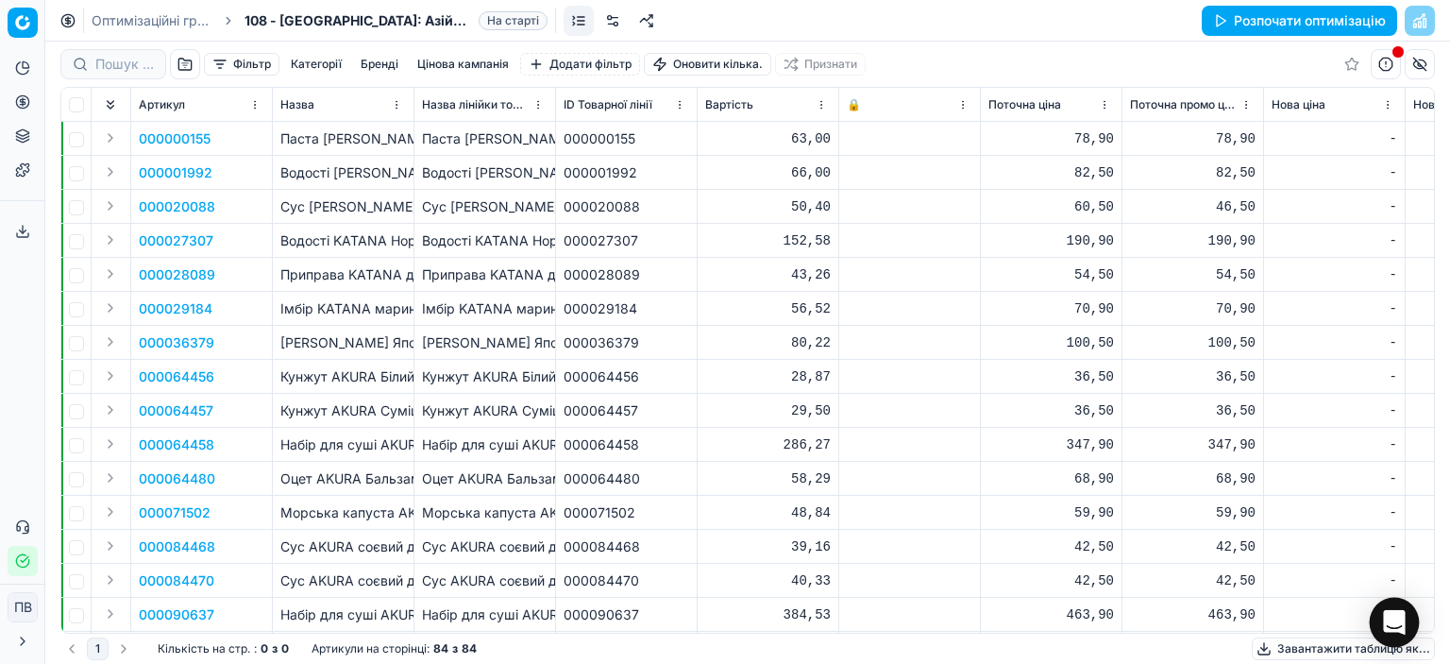
click at [1401, 614] on icon "Відкрити Intercom Messenger" at bounding box center [1394, 622] width 22 height 25
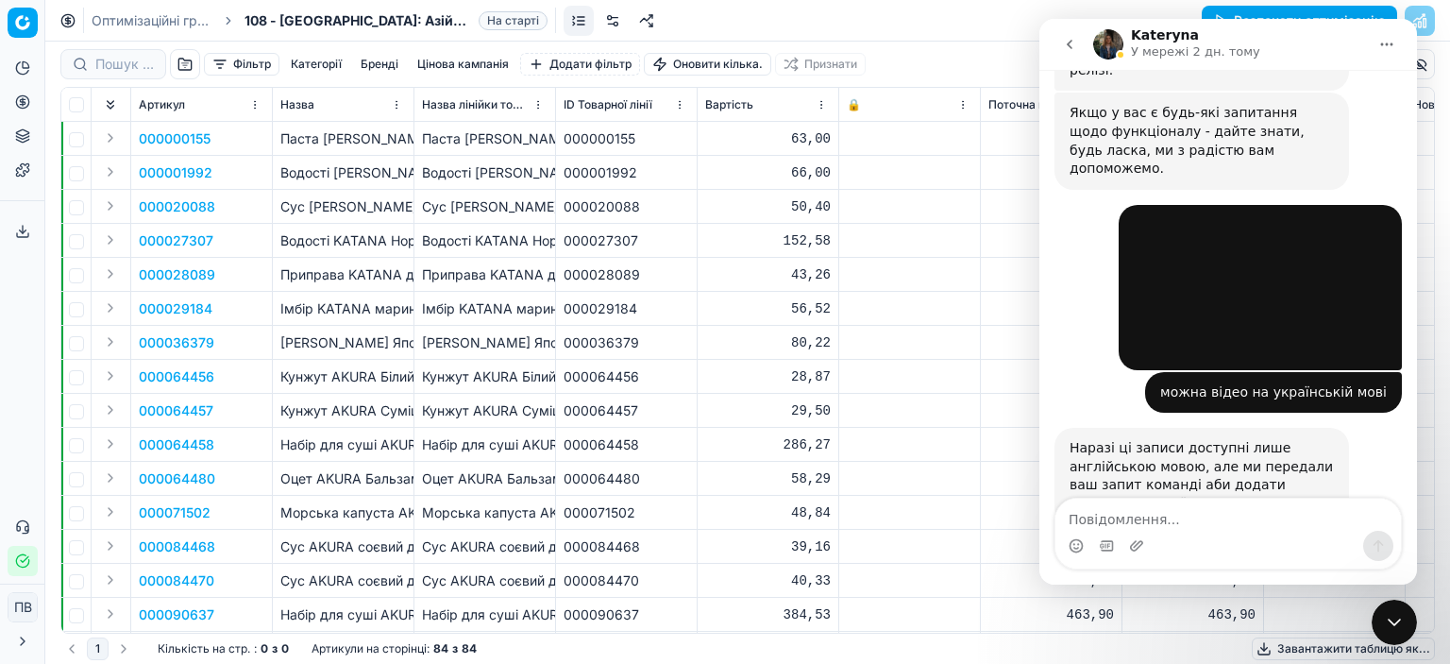
scroll to position [577, 0]
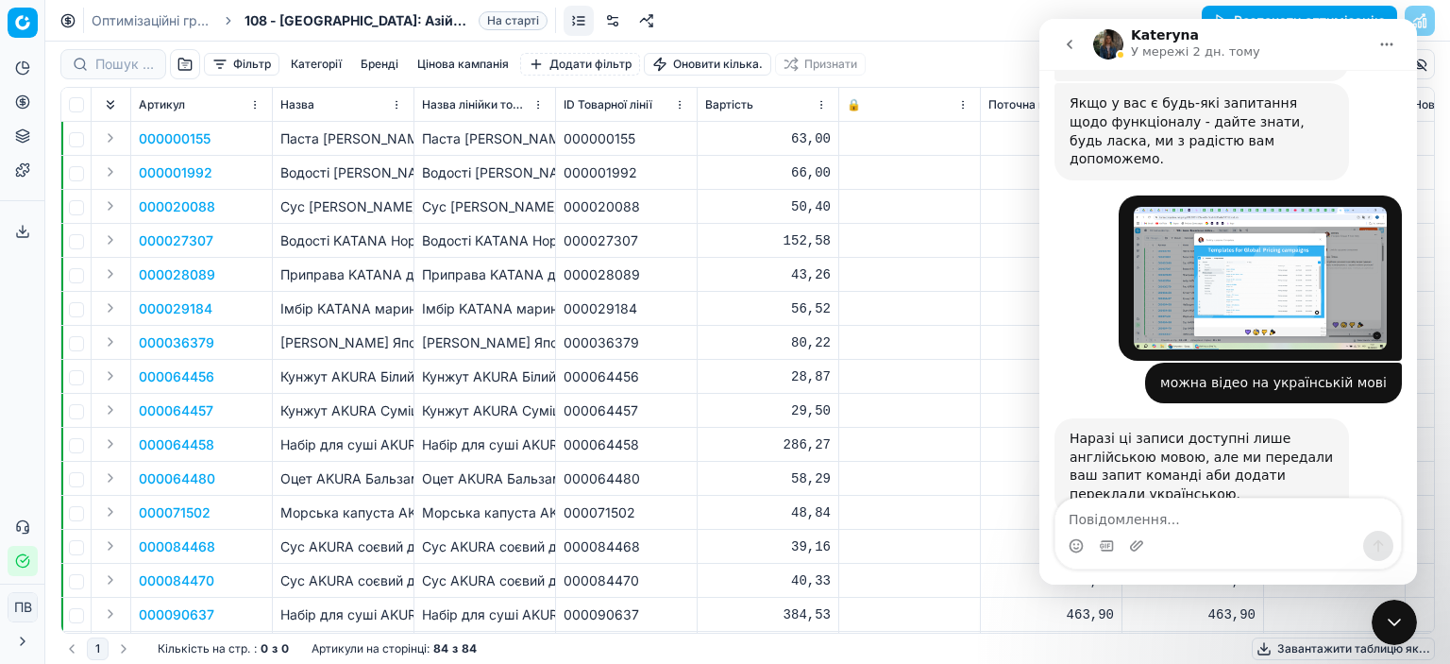
click at [1072, 41] on icon "go back" at bounding box center [1070, 44] width 6 height 9
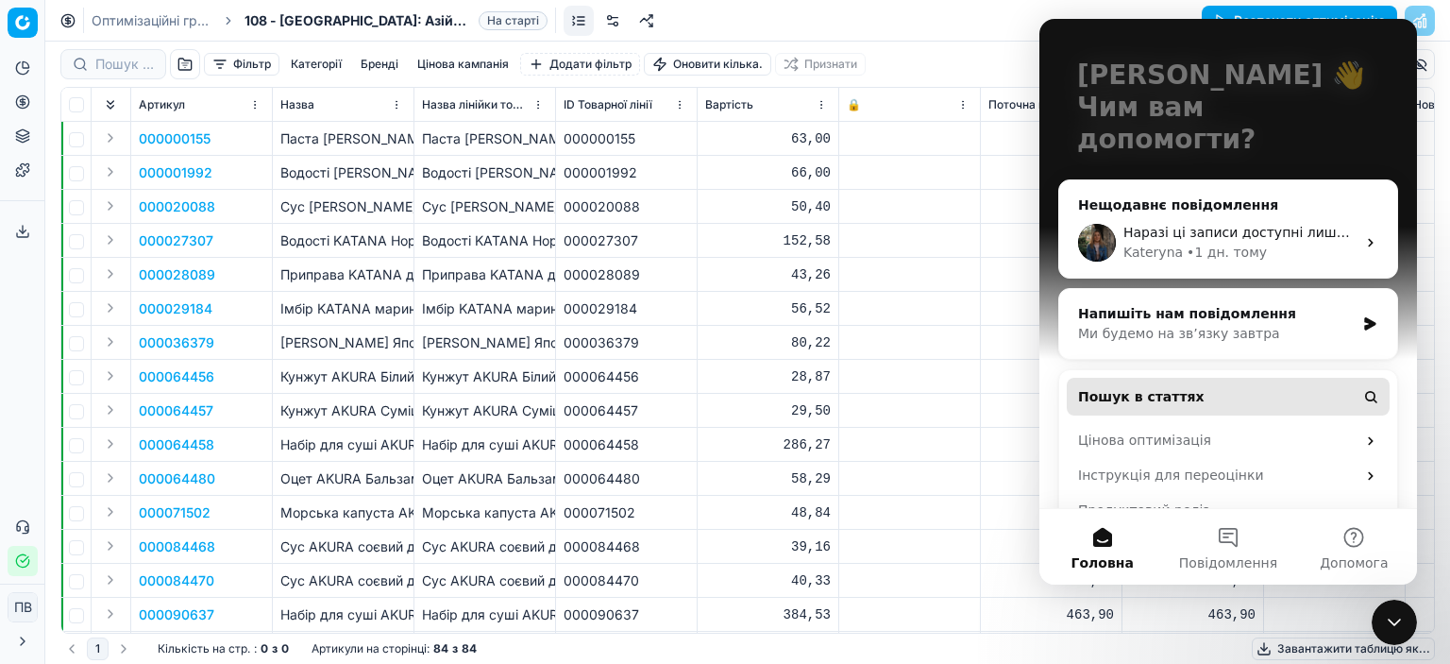
scroll to position [152, 0]
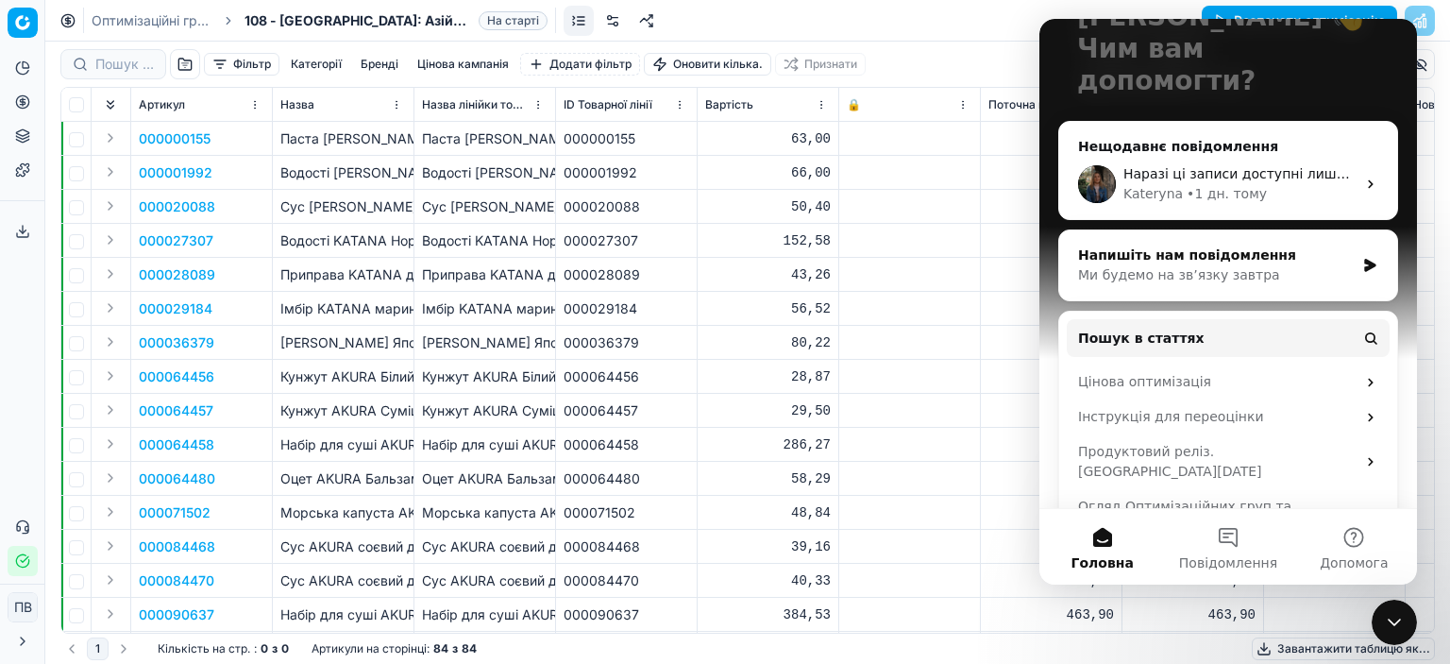
click at [1207, 245] on div "Напишіть нам повідомлення" at bounding box center [1216, 255] width 277 height 20
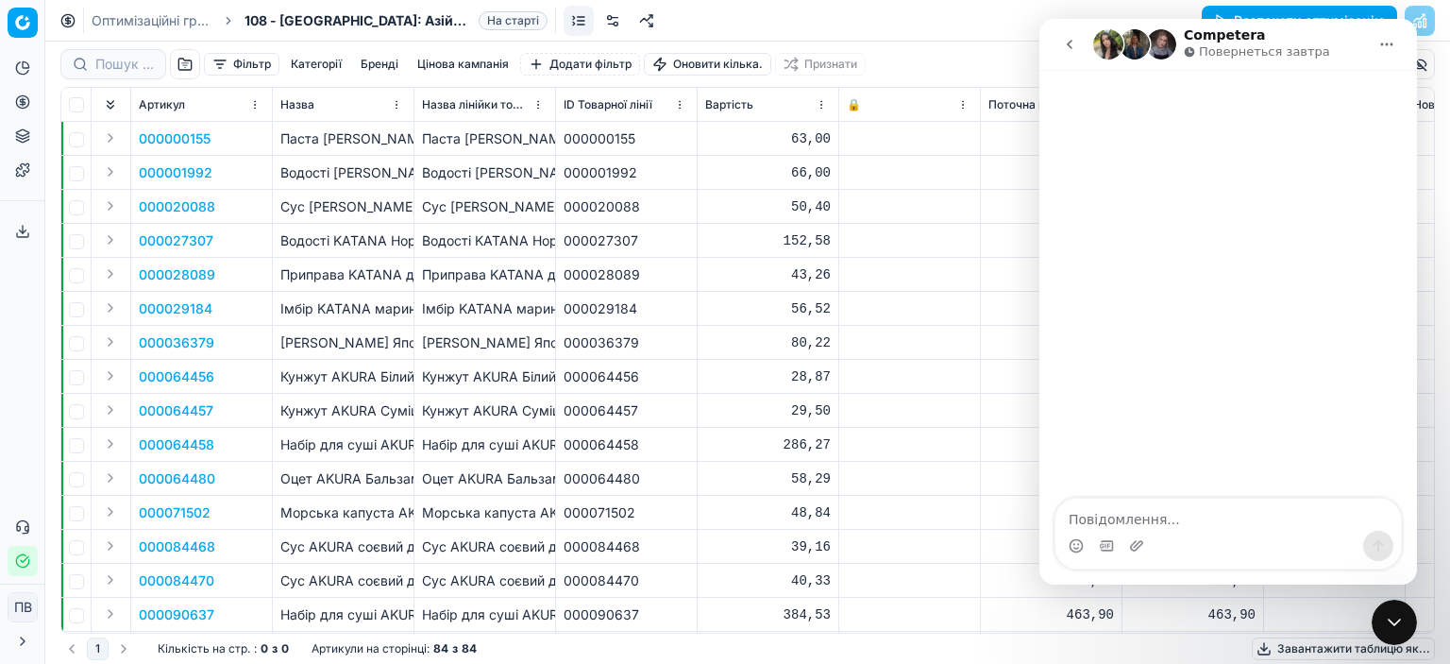
scroll to position [0, 0]
click at [1074, 44] on icon "go back" at bounding box center [1069, 44] width 15 height 15
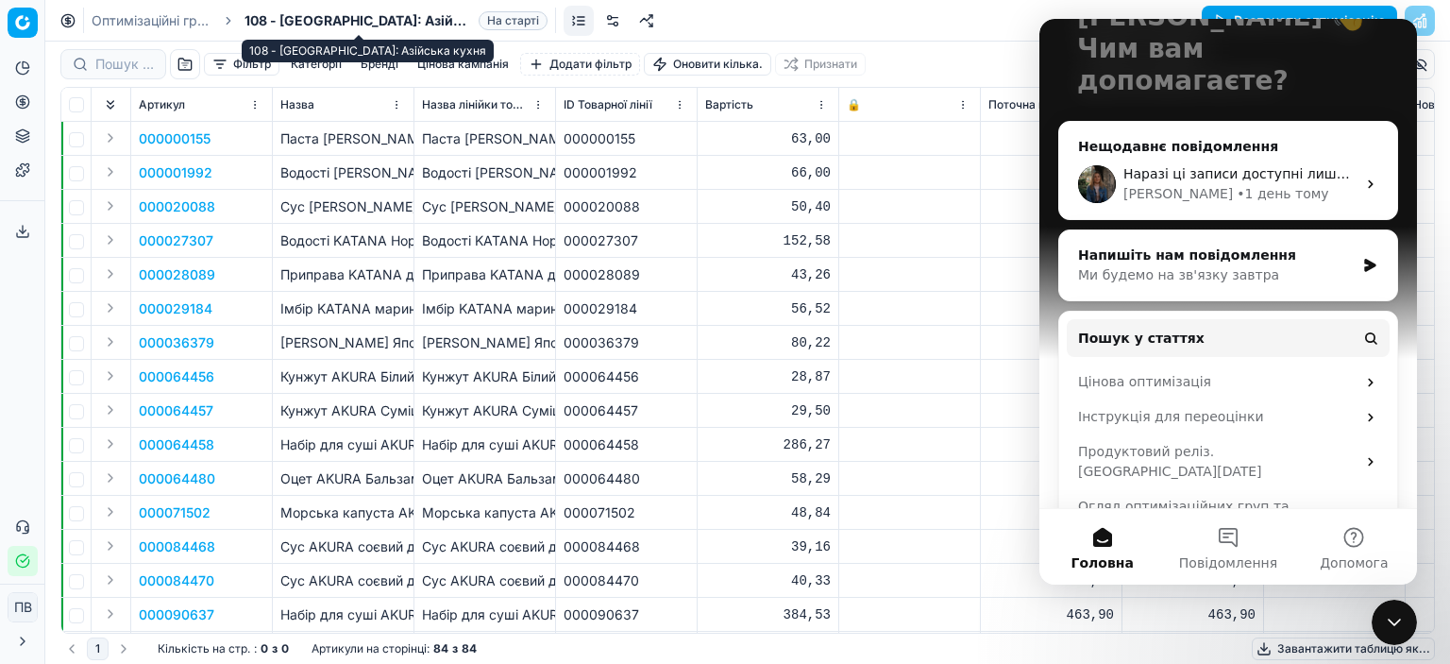
scroll to position [132, 0]
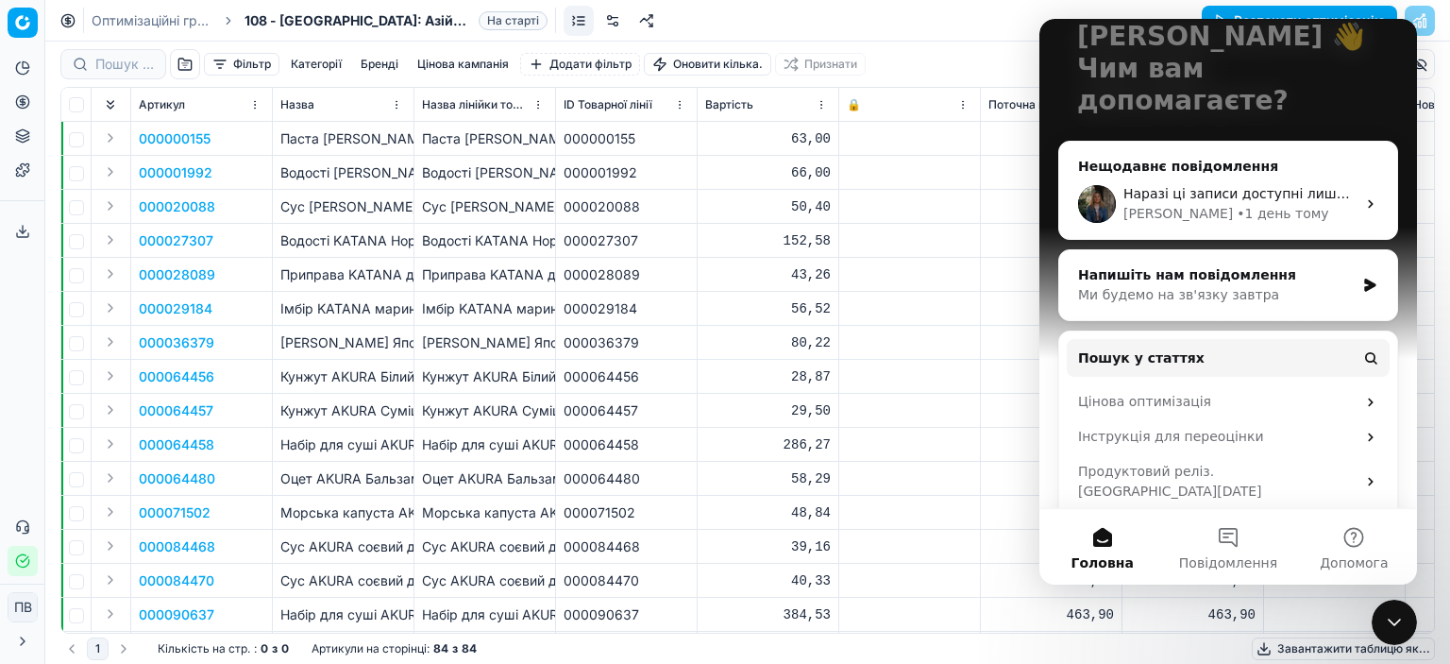
drag, startPoint x: 248, startPoint y: 62, endPoint x: 294, endPoint y: 65, distance: 45.4
click at [247, 63] on font "Фільтр" at bounding box center [252, 64] width 38 height 14
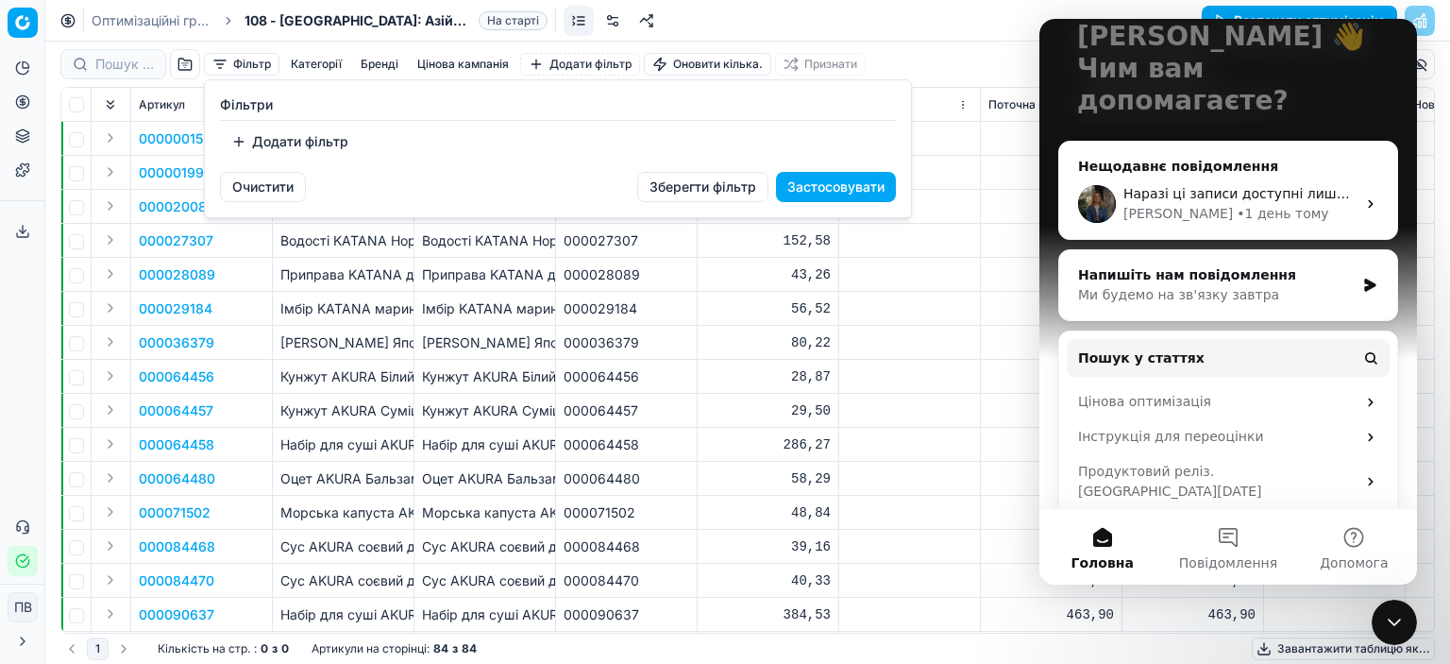
click at [238, 139] on button "Додати фільтр" at bounding box center [290, 142] width 140 height 30
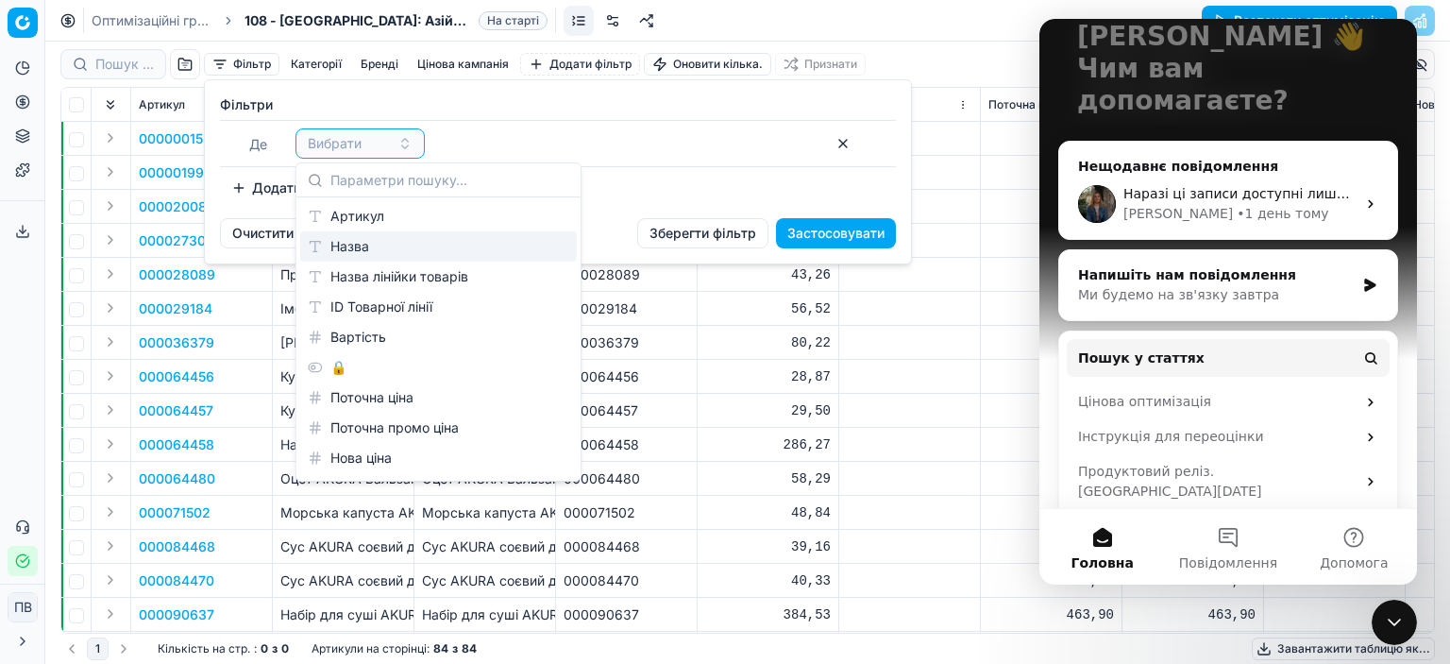
click at [652, 132] on div "Вибрати" at bounding box center [559, 143] width 529 height 30
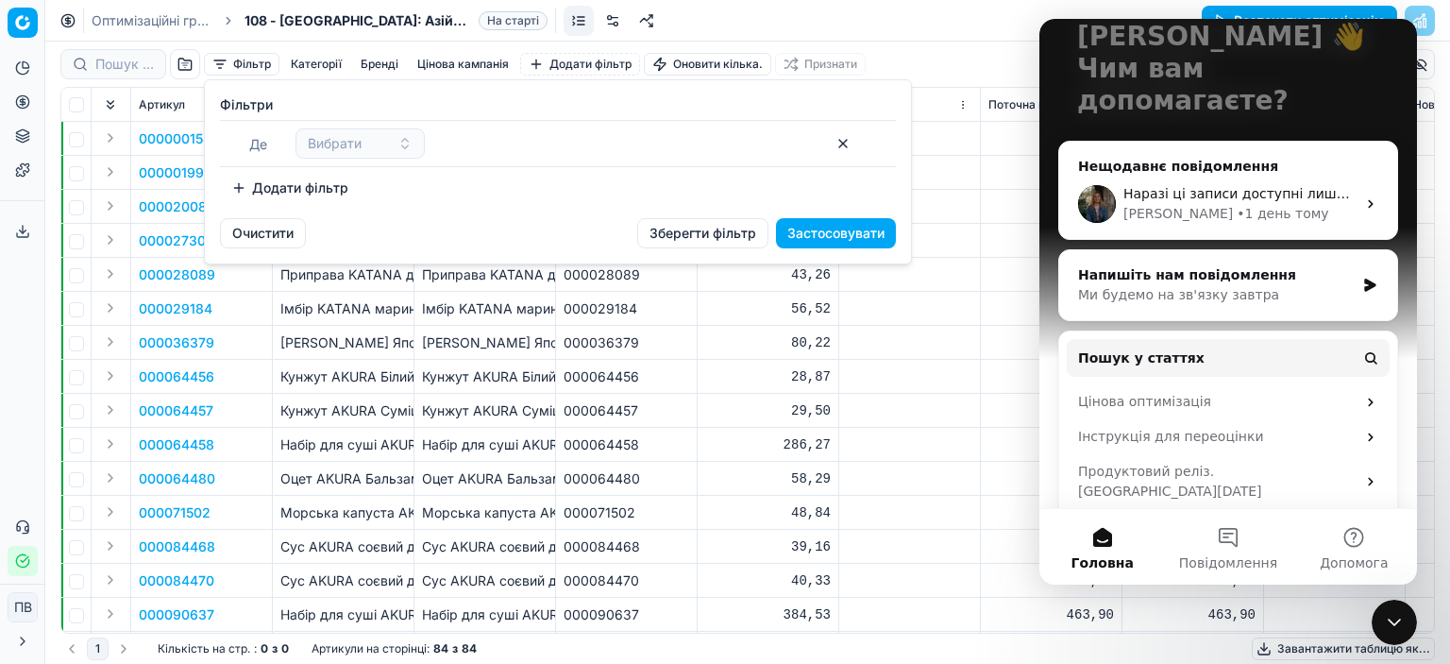
click at [846, 145] on button "button" at bounding box center [843, 143] width 30 height 30
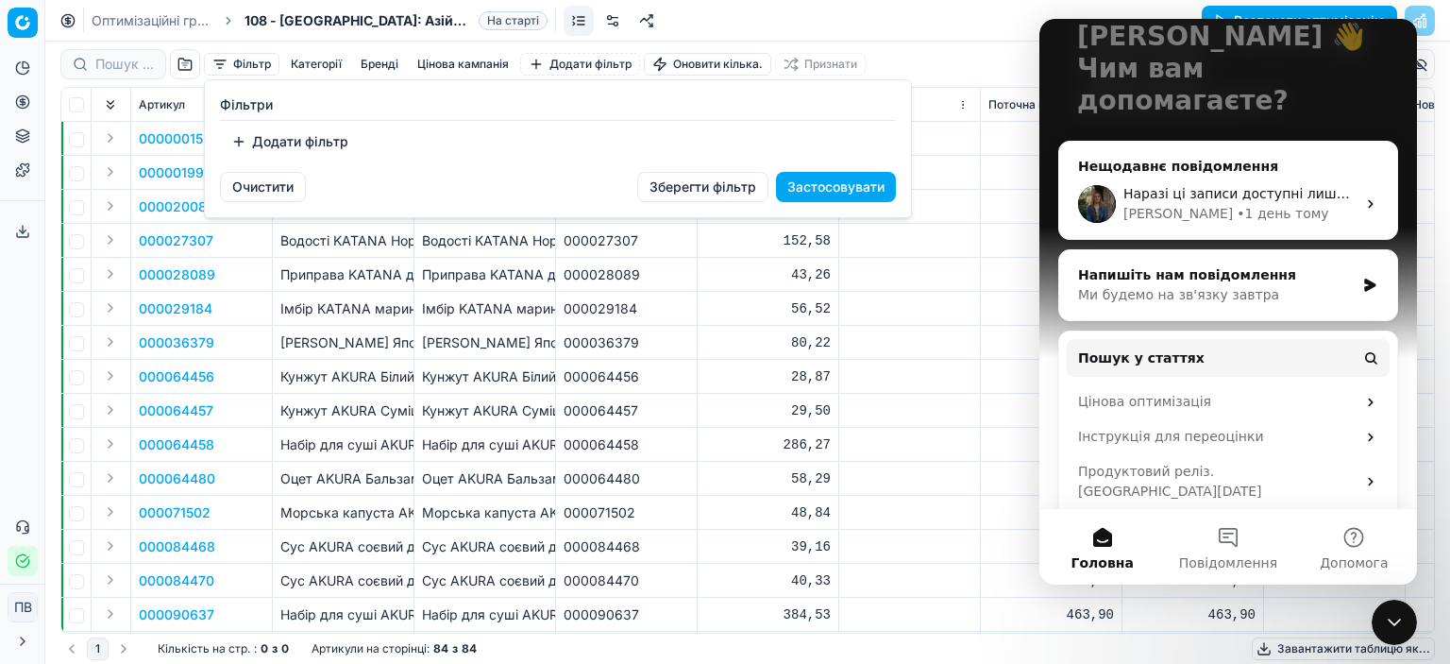
click at [302, 65] on html "Цінова платформа Аналітика Цінова оптимізація Асортимент продукції Шаблони Експ…" at bounding box center [725, 332] width 1450 height 664
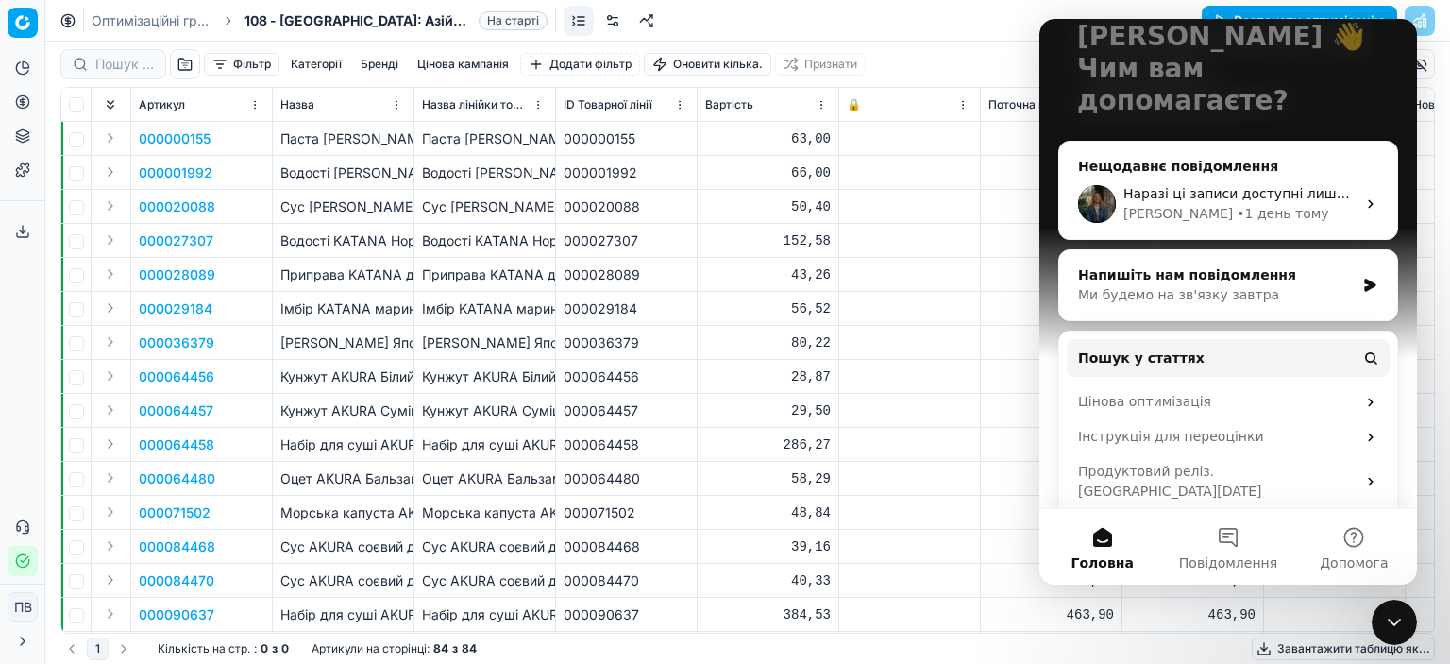
click at [378, 64] on font "Бренді" at bounding box center [380, 64] width 38 height 14
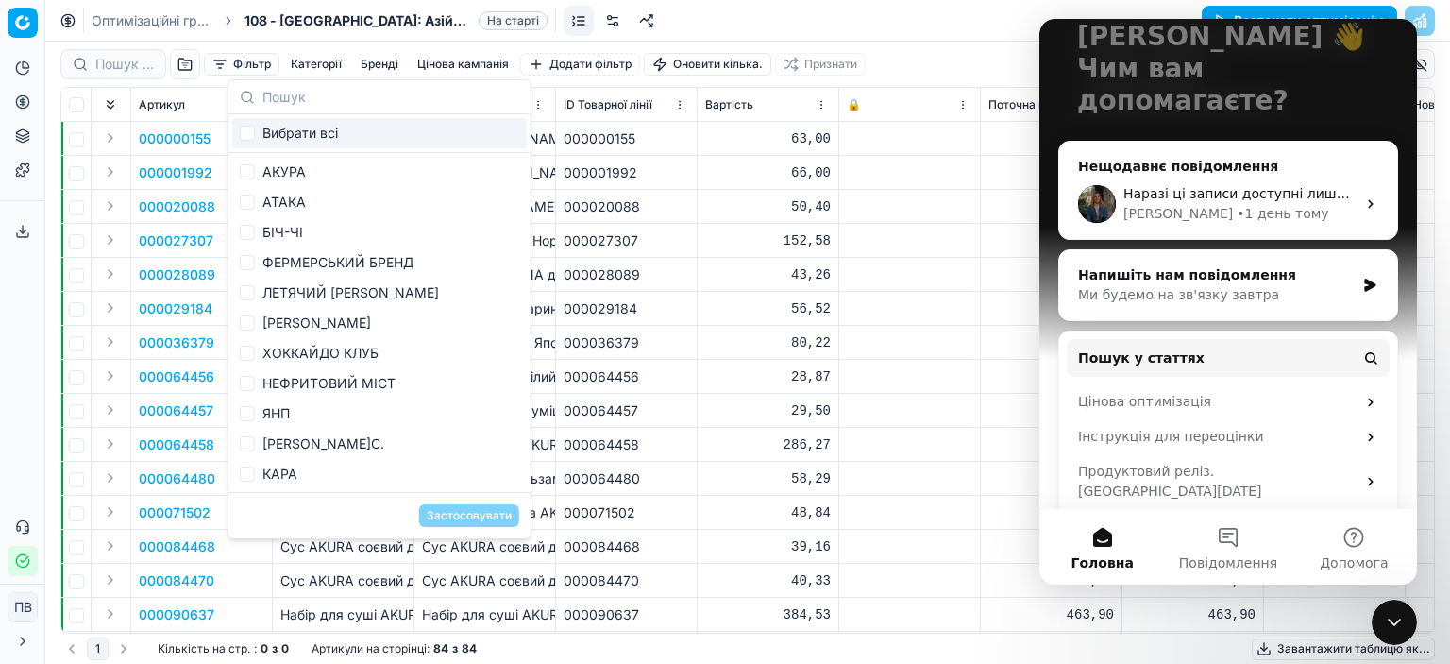
click at [448, 67] on font "Цінова кампанія" at bounding box center [463, 64] width 92 height 14
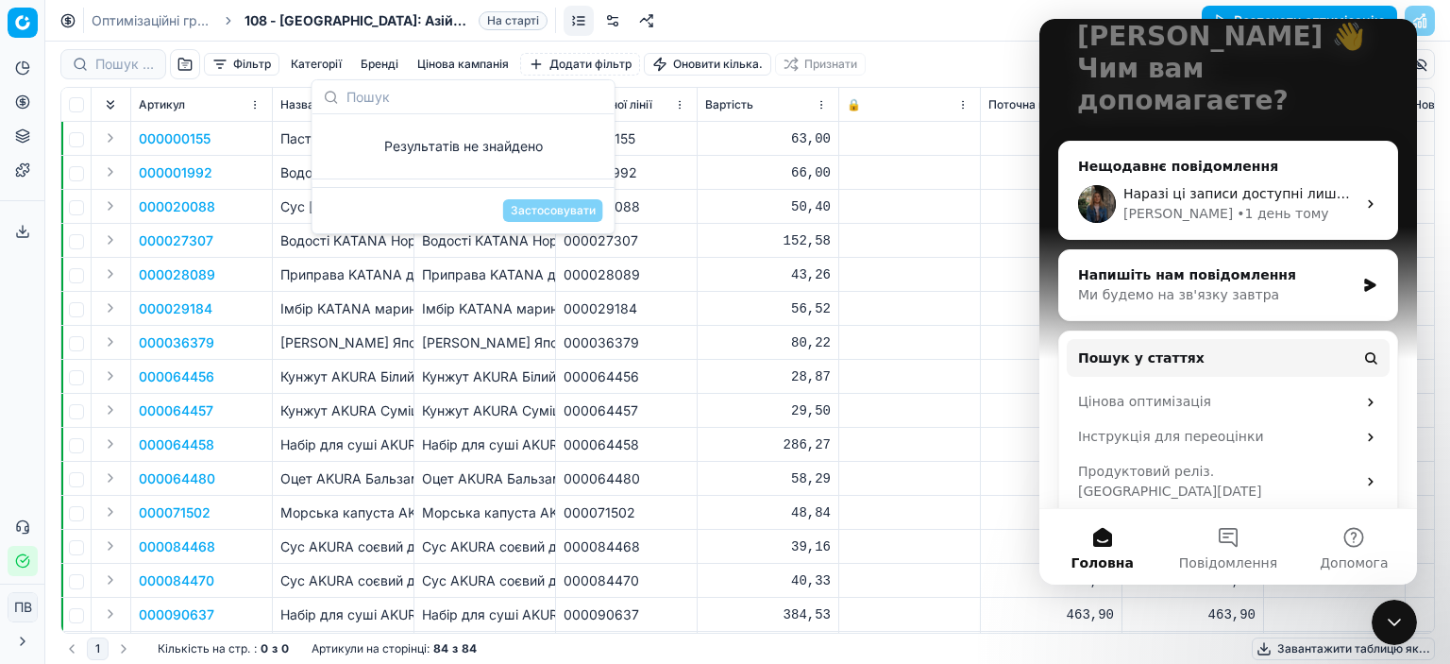
drag, startPoint x: 697, startPoint y: 511, endPoint x: 1020, endPoint y: 540, distance: 324.2
click at [702, 511] on td "48,84" at bounding box center [769, 513] width 142 height 34
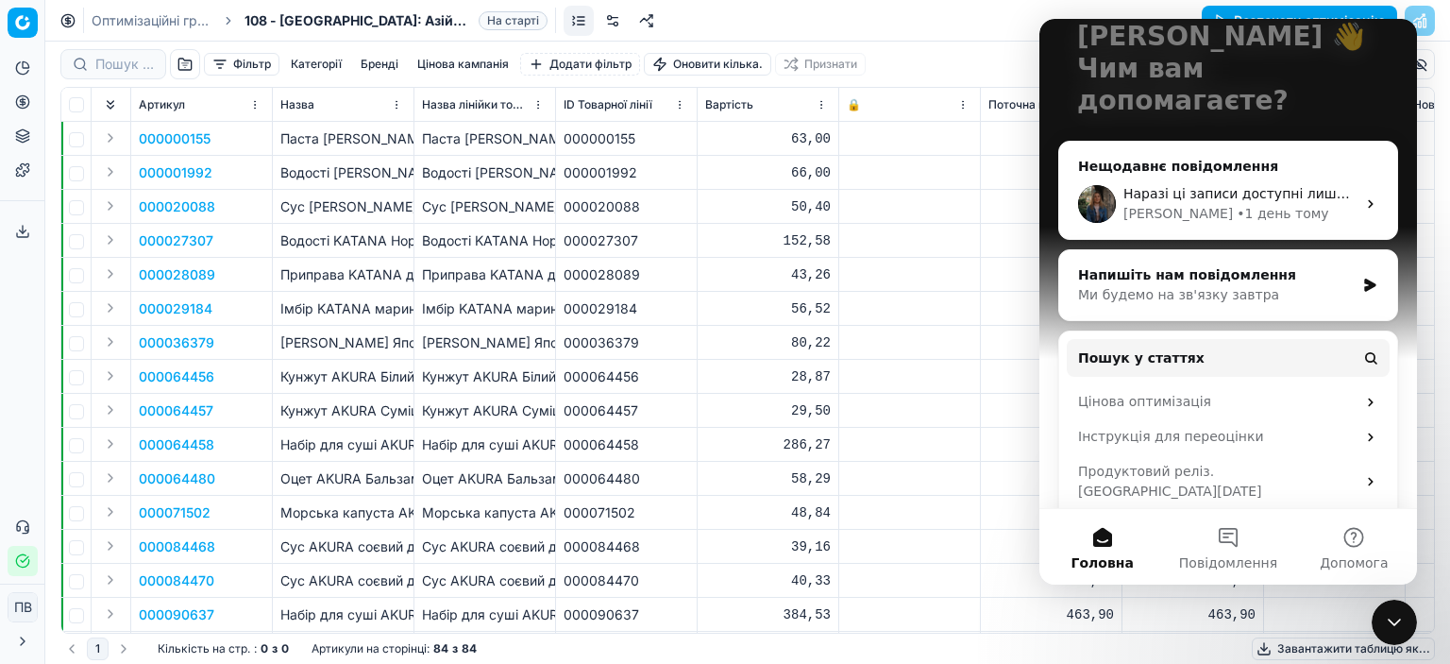
click at [447, 317] on td "Імбір KATANA маринований рожевий / 80г" at bounding box center [485, 309] width 142 height 34
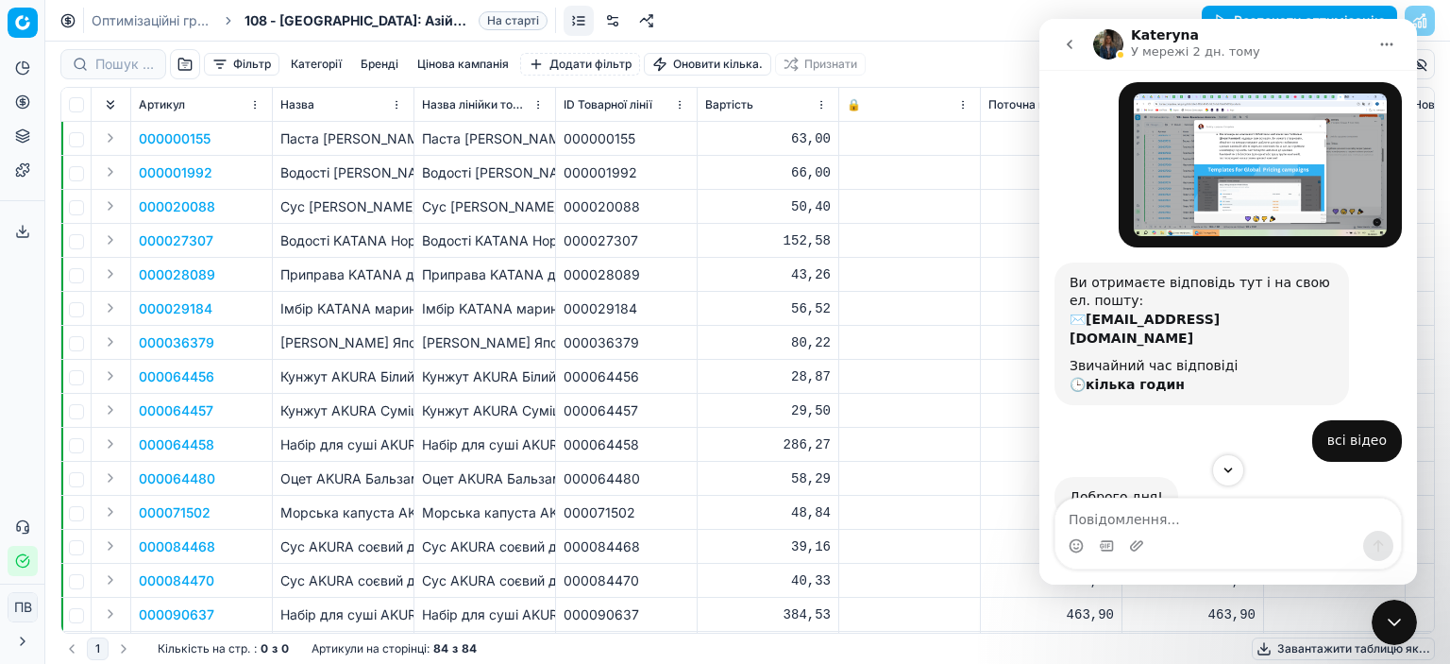
scroll to position [0, 0]
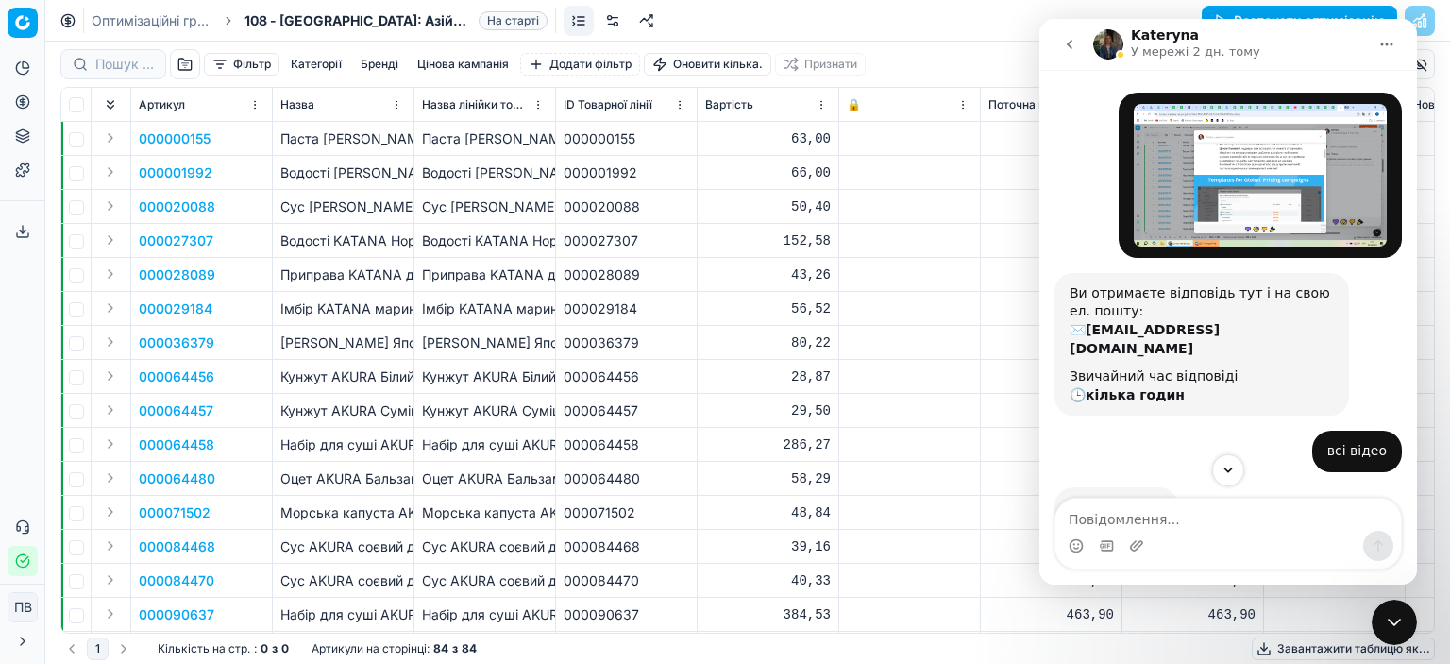
click at [1065, 41] on icon "go back" at bounding box center [1069, 44] width 15 height 15
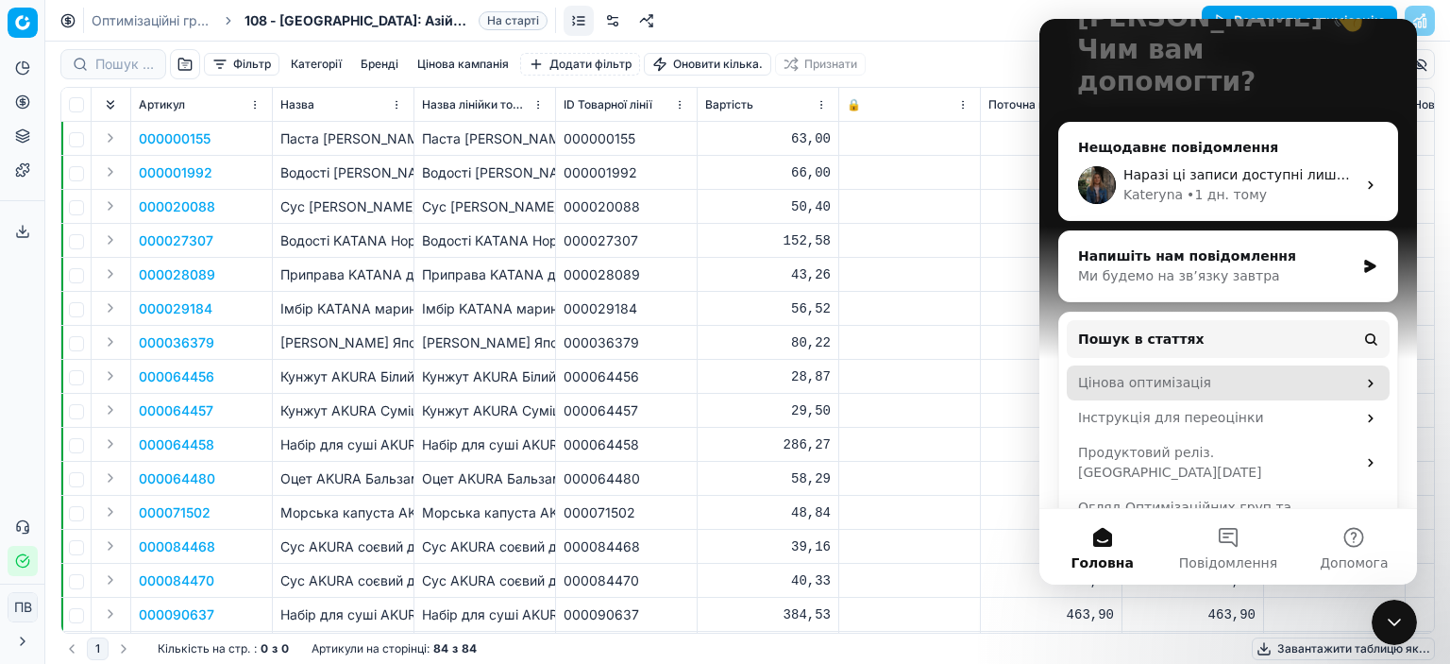
scroll to position [152, 0]
click at [1163, 372] on div "Цінова оптимізація" at bounding box center [1217, 382] width 278 height 20
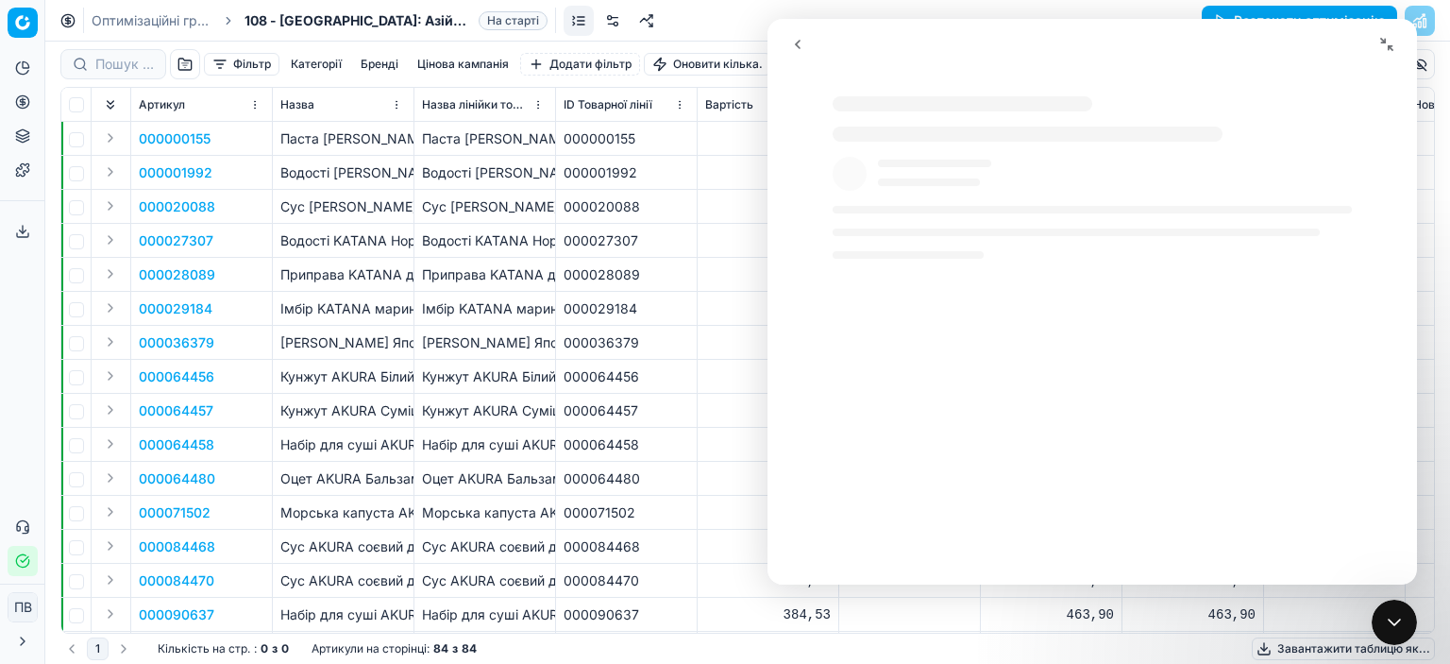
scroll to position [57, 0]
select select "uk"
click at [1388, 41] on icon "Згорнути вікно" at bounding box center [1386, 44] width 15 height 15
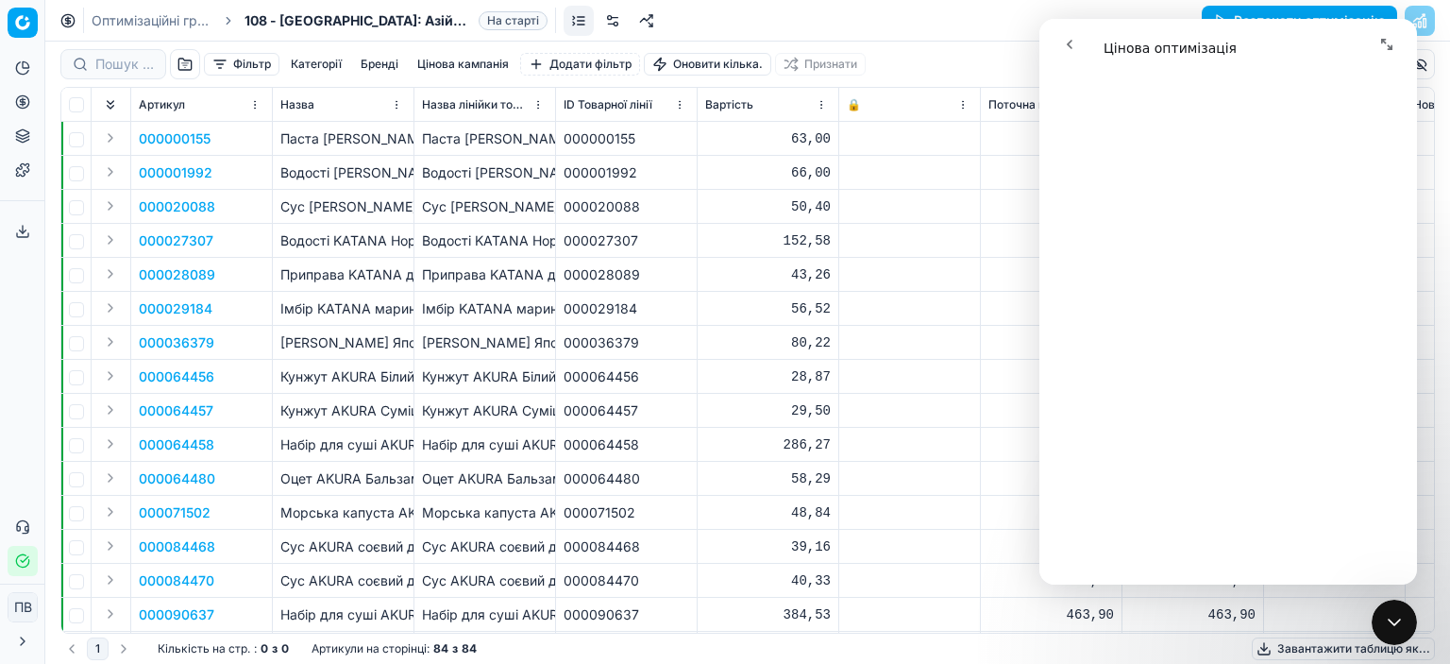
scroll to position [636, 0]
click at [1389, 46] on icon "Розгорнути вікно" at bounding box center [1386, 44] width 11 height 11
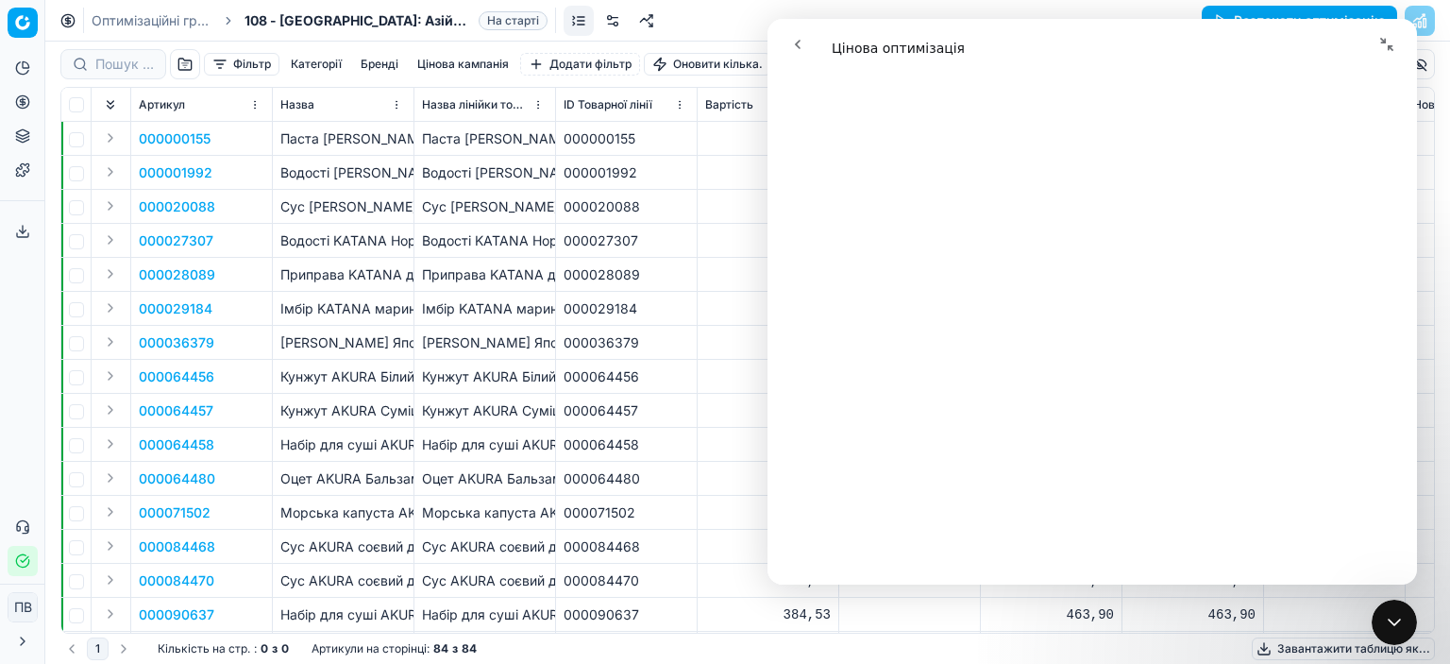
scroll to position [641, 0]
drag, startPoint x: 802, startPoint y: 44, endPoint x: 674, endPoint y: 44, distance: 127.4
click html "Цінова оптимізація Цінова оптимізація Ви отримали відповідь на своє запитання? …"
drag, startPoint x: 1091, startPoint y: 47, endPoint x: 940, endPoint y: 85, distance: 155.7
click at [854, 41] on div "Месенджер Intercom" at bounding box center [1092, 44] width 625 height 36
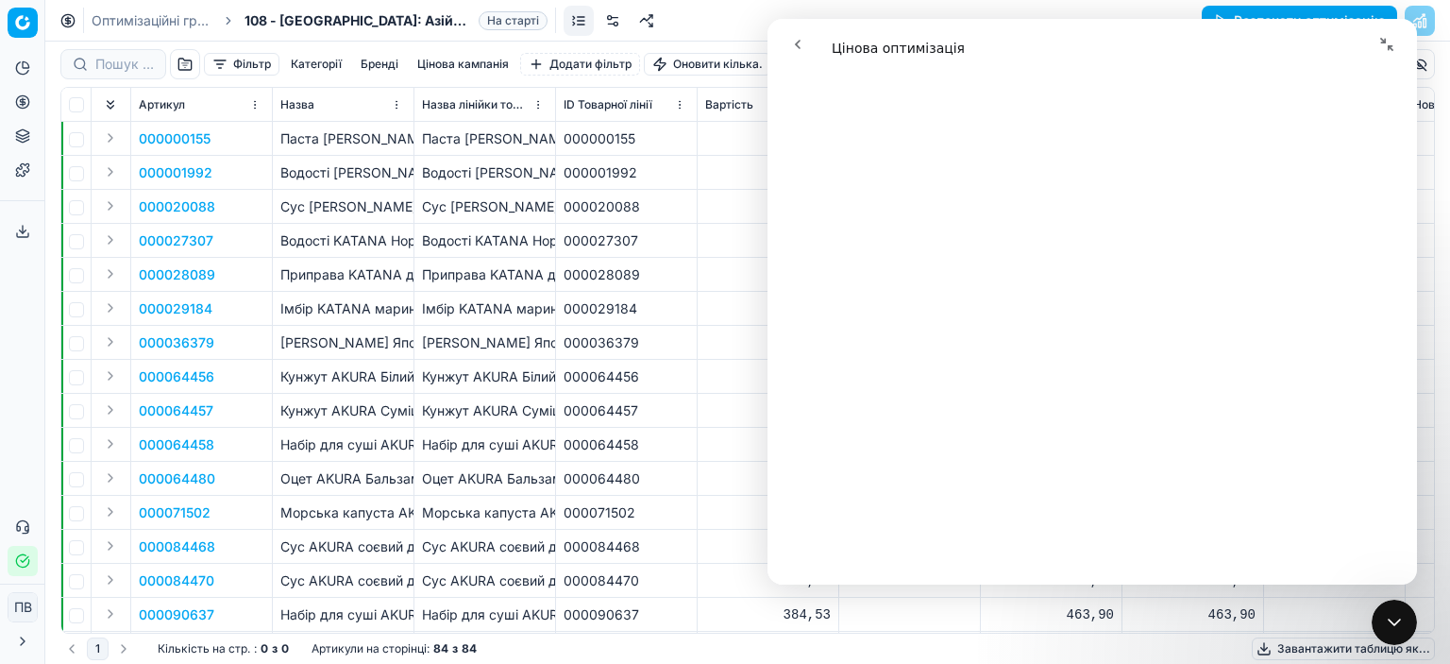
scroll to position [1083, 0]
drag, startPoint x: 1408, startPoint y: 573, endPoint x: 2190, endPoint y: 612, distance: 783.6
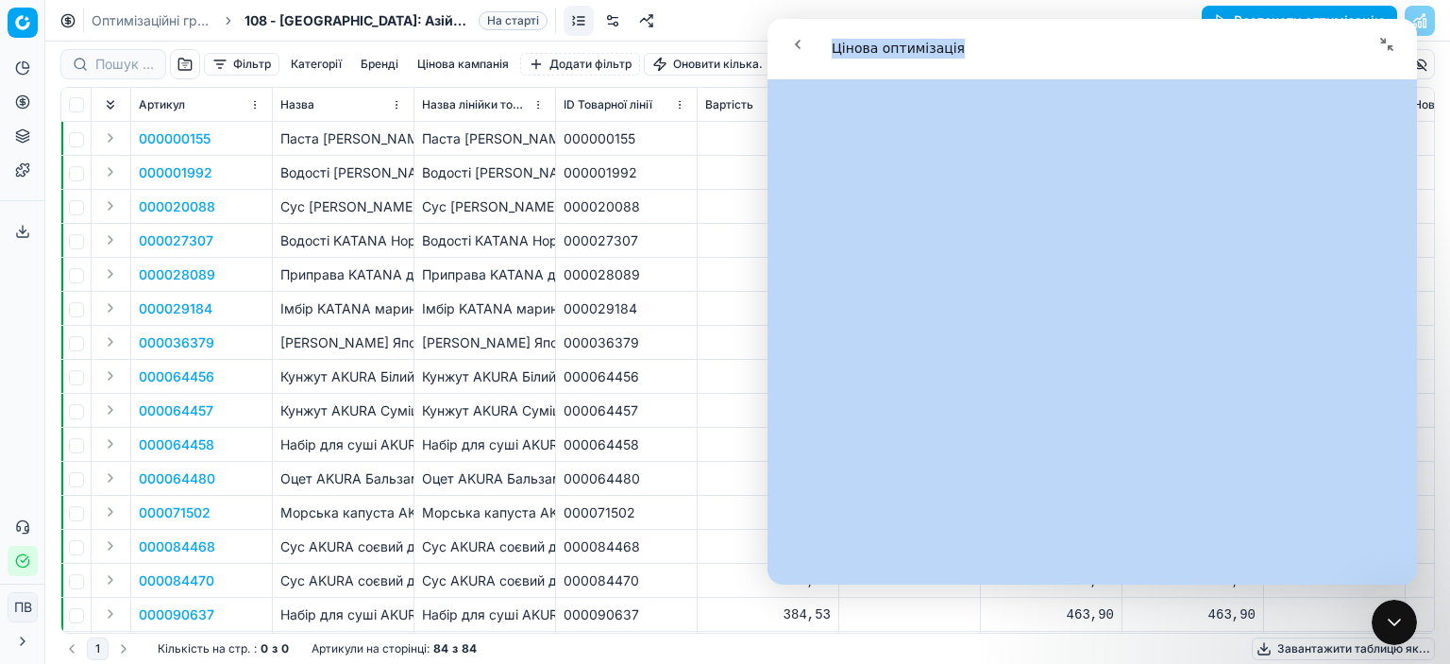
drag, startPoint x: 1310, startPoint y: 24, endPoint x: 1075, endPoint y: 57, distance: 237.4
click at [1075, 57] on nav "Месенджер Intercom" at bounding box center [1093, 44] width 650 height 51
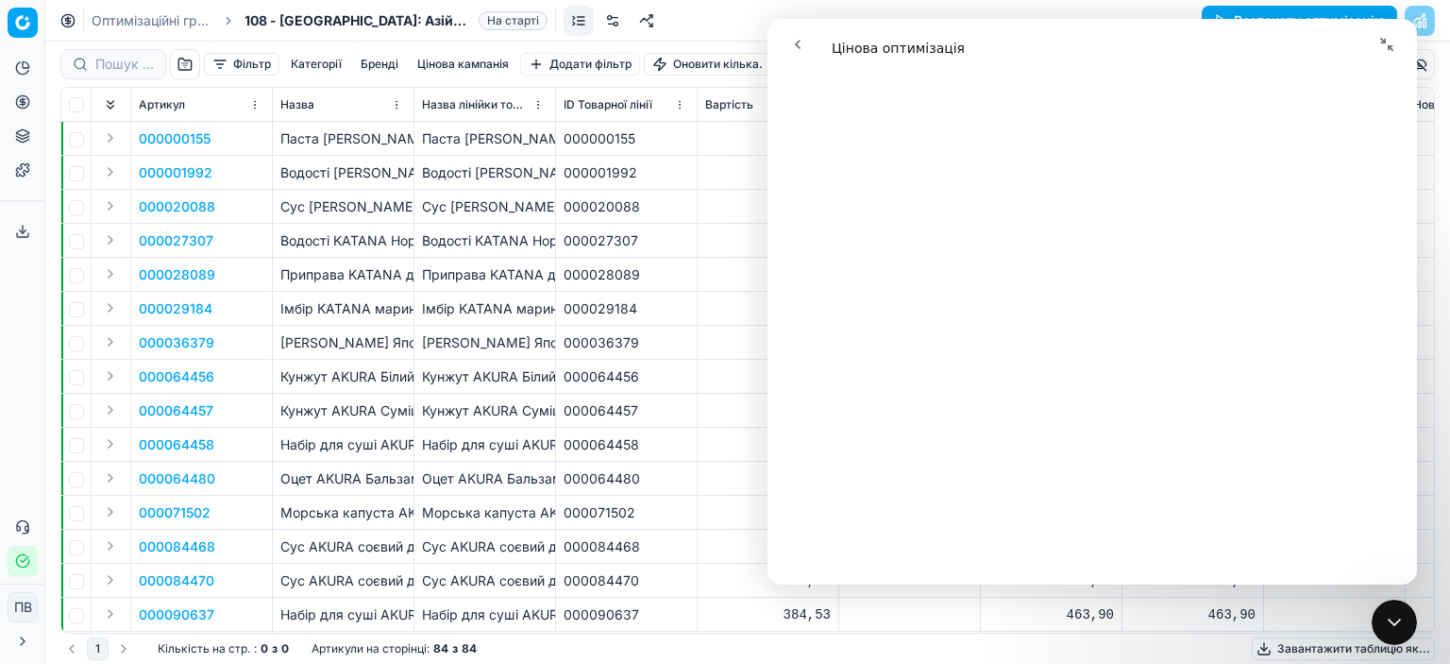
drag, startPoint x: 1161, startPoint y: 33, endPoint x: 1014, endPoint y: 42, distance: 147.5
click at [959, 42] on div "Месенджер Intercom" at bounding box center [1092, 44] width 625 height 36
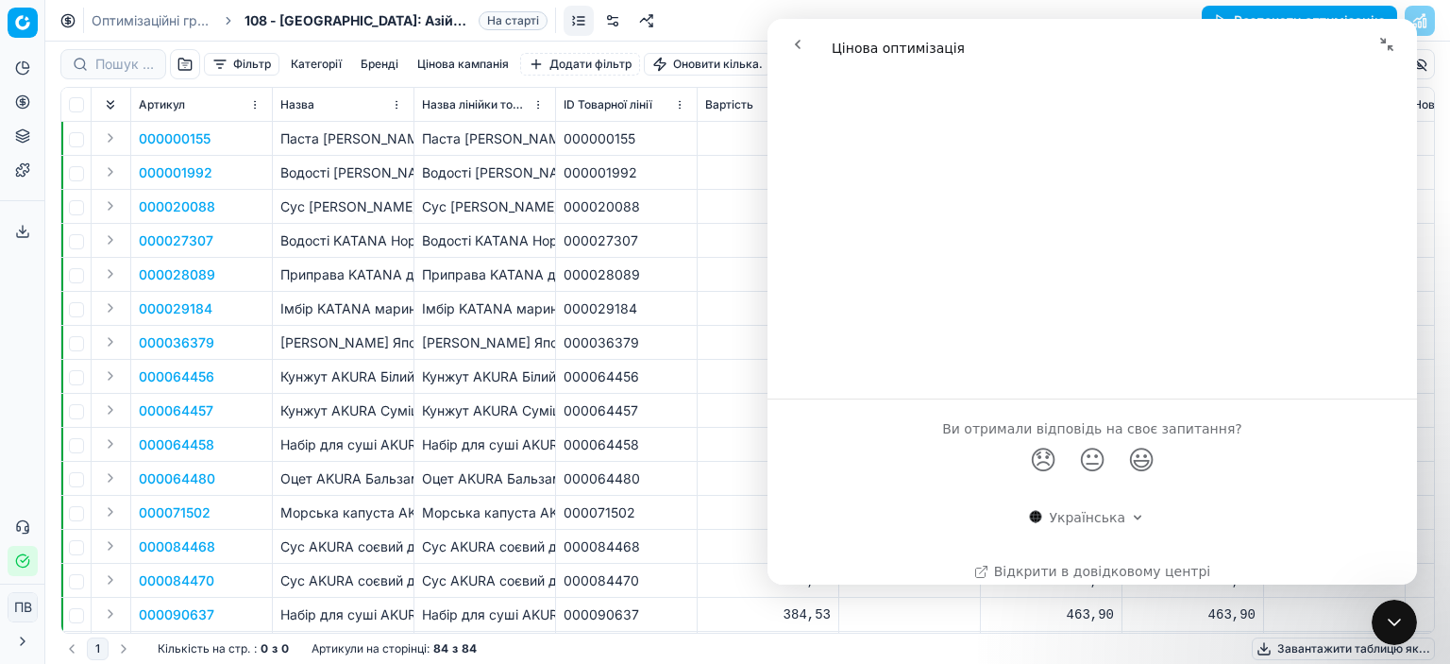
scroll to position [8304, 0]
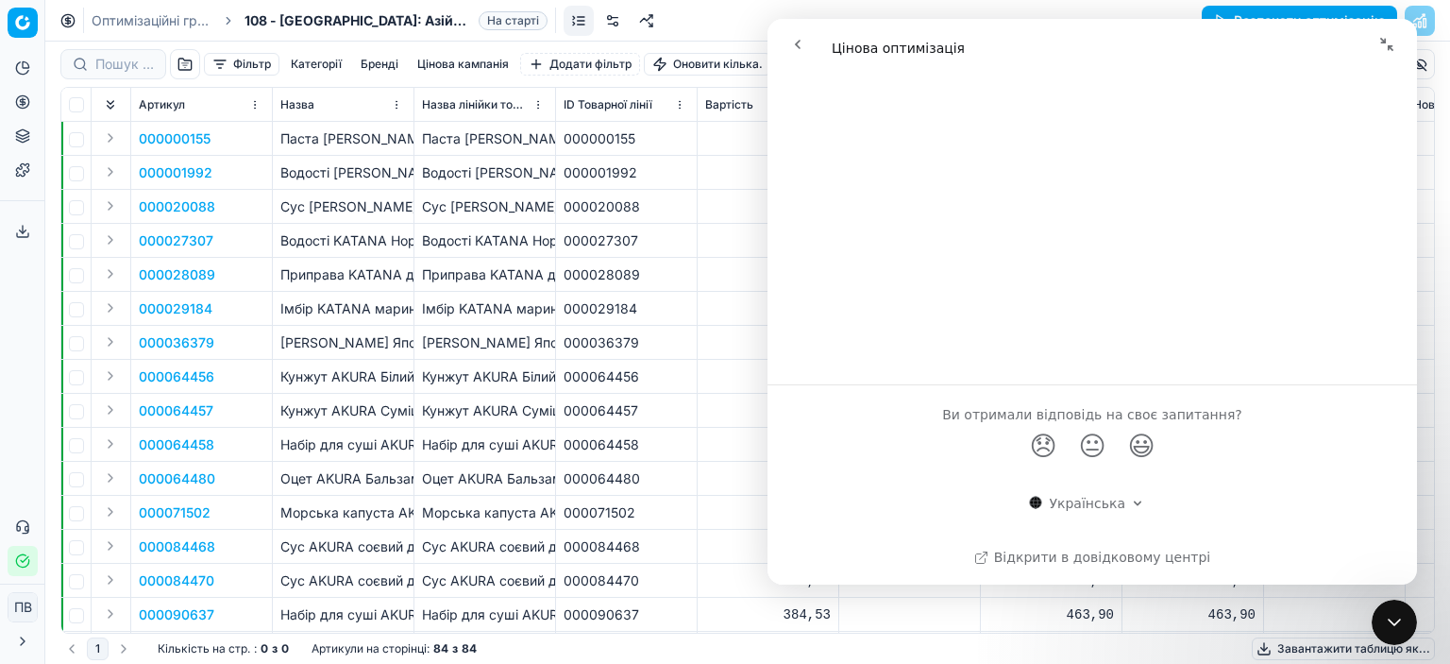
click at [796, 42] on icon "go back" at bounding box center [797, 44] width 15 height 15
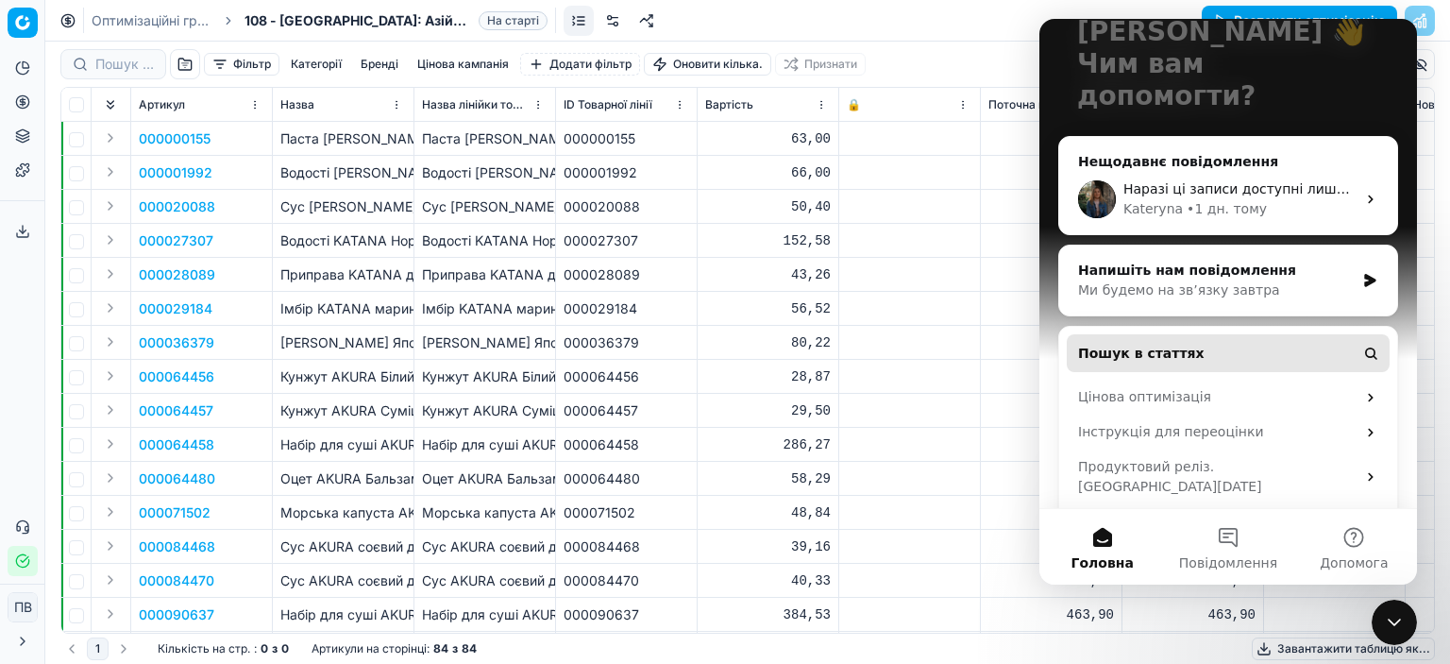
scroll to position [152, 0]
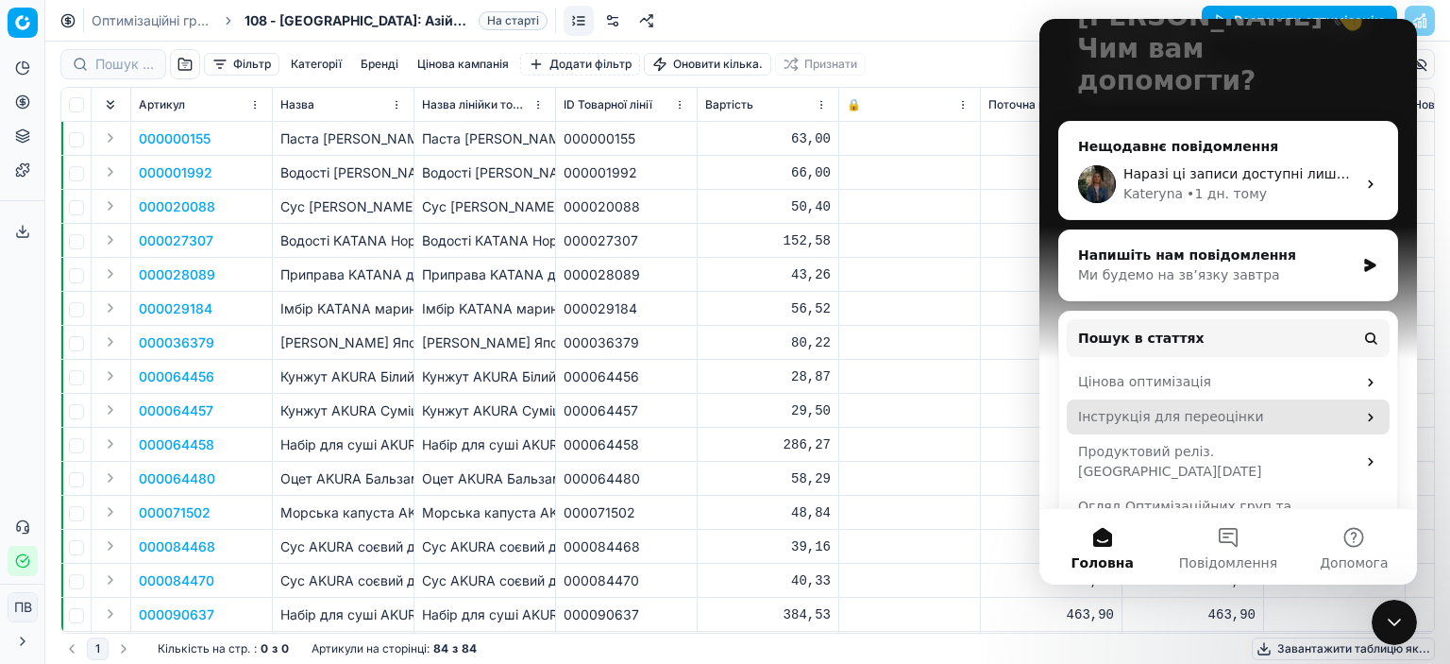
click at [1195, 407] on div "Інструкція для переоцінки" at bounding box center [1217, 417] width 278 height 20
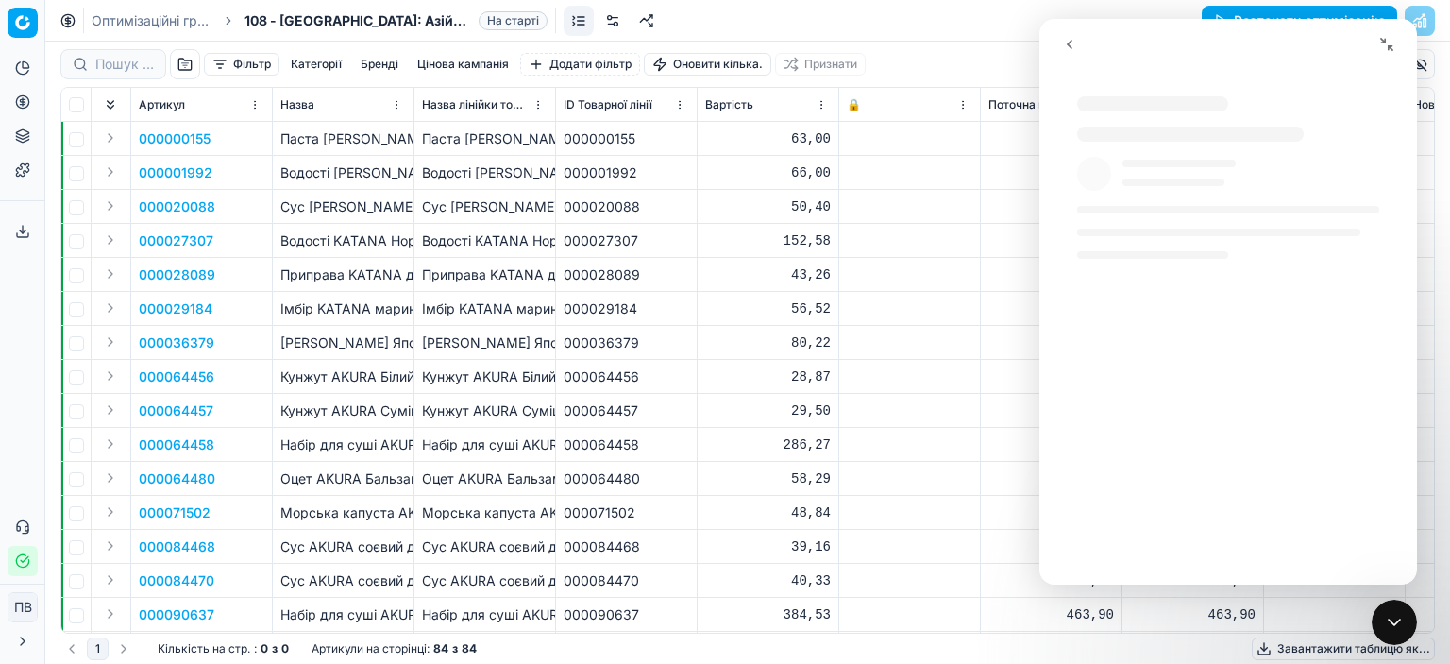
scroll to position [132, 0]
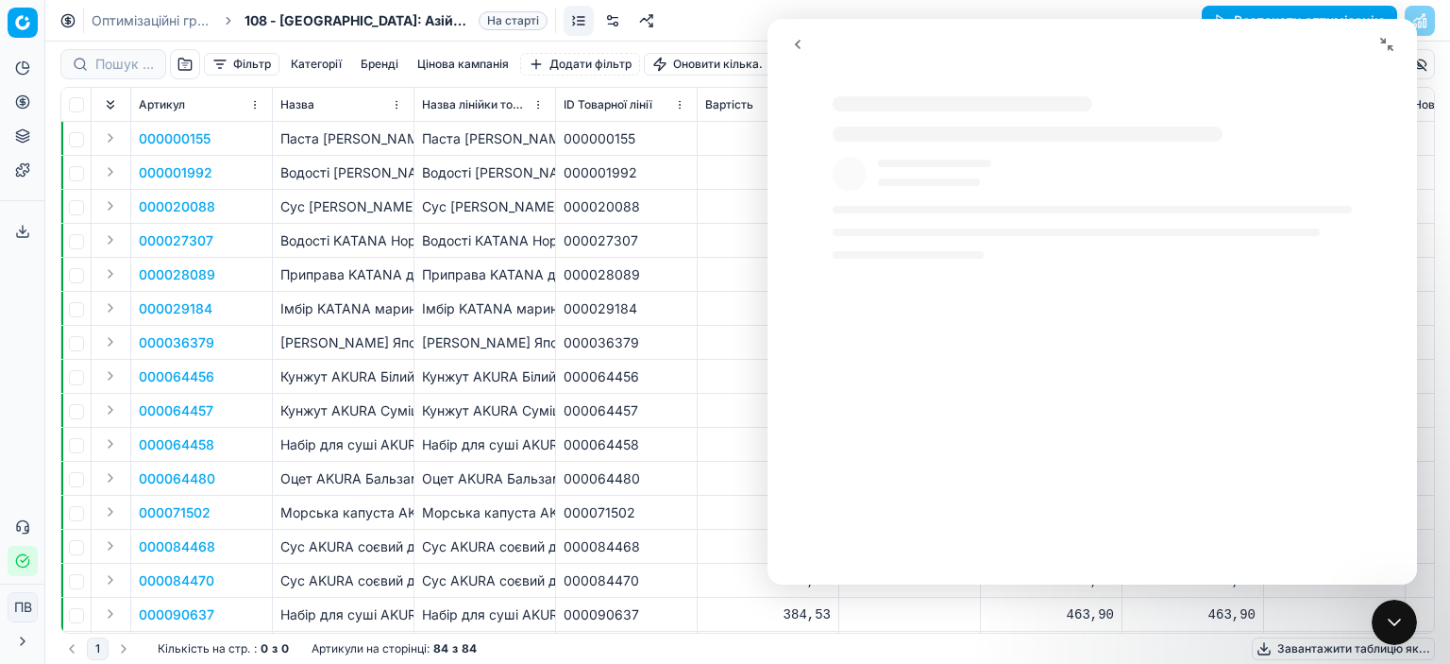
select select "uk"
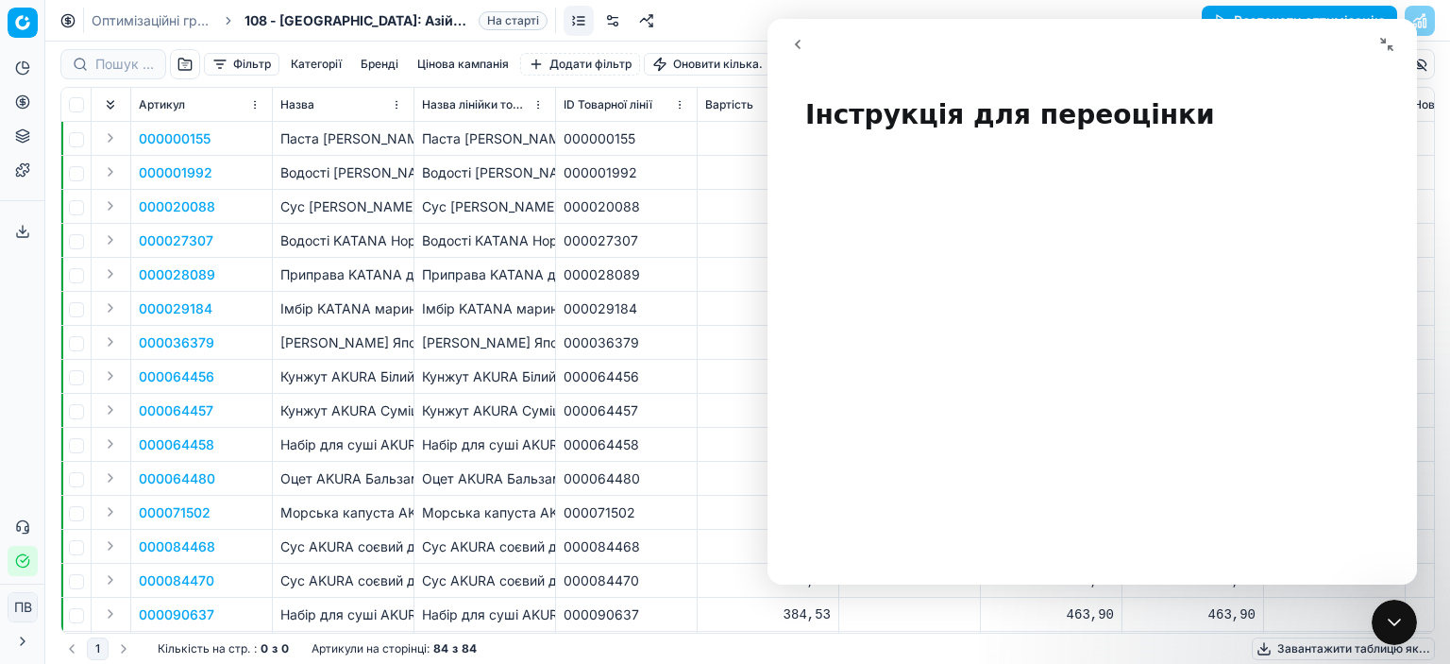
click at [1384, 47] on icon "Згорнути вікно" at bounding box center [1386, 44] width 15 height 15
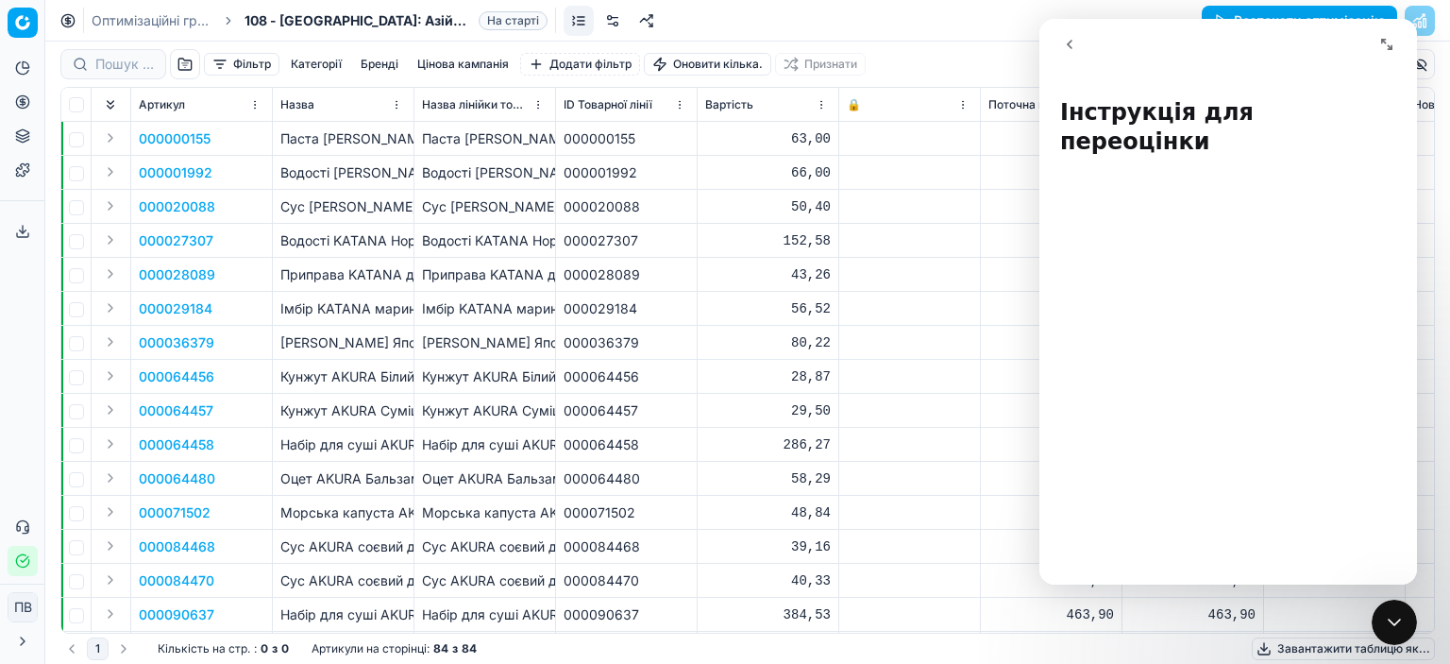
click at [1384, 47] on icon "Розгорнути вікно" at bounding box center [1386, 44] width 15 height 15
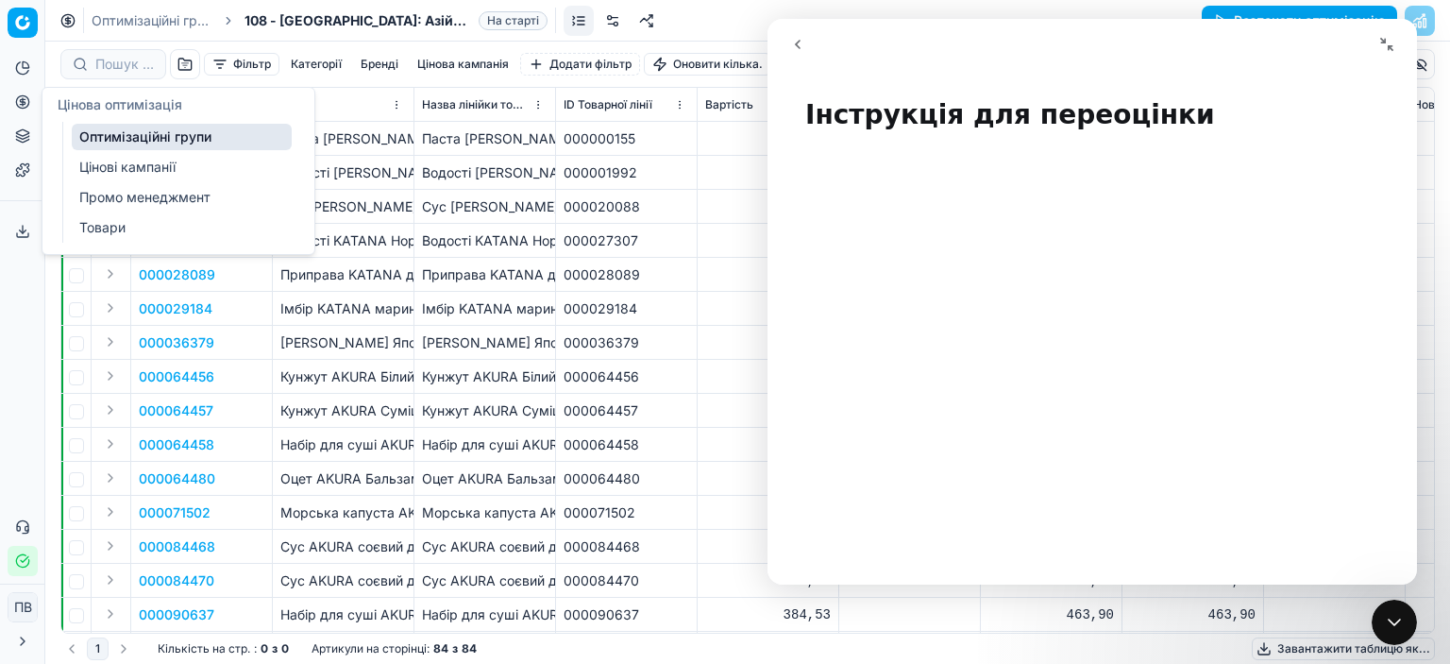
click at [159, 143] on font "Оптимізаційні групи" at bounding box center [145, 136] width 132 height 16
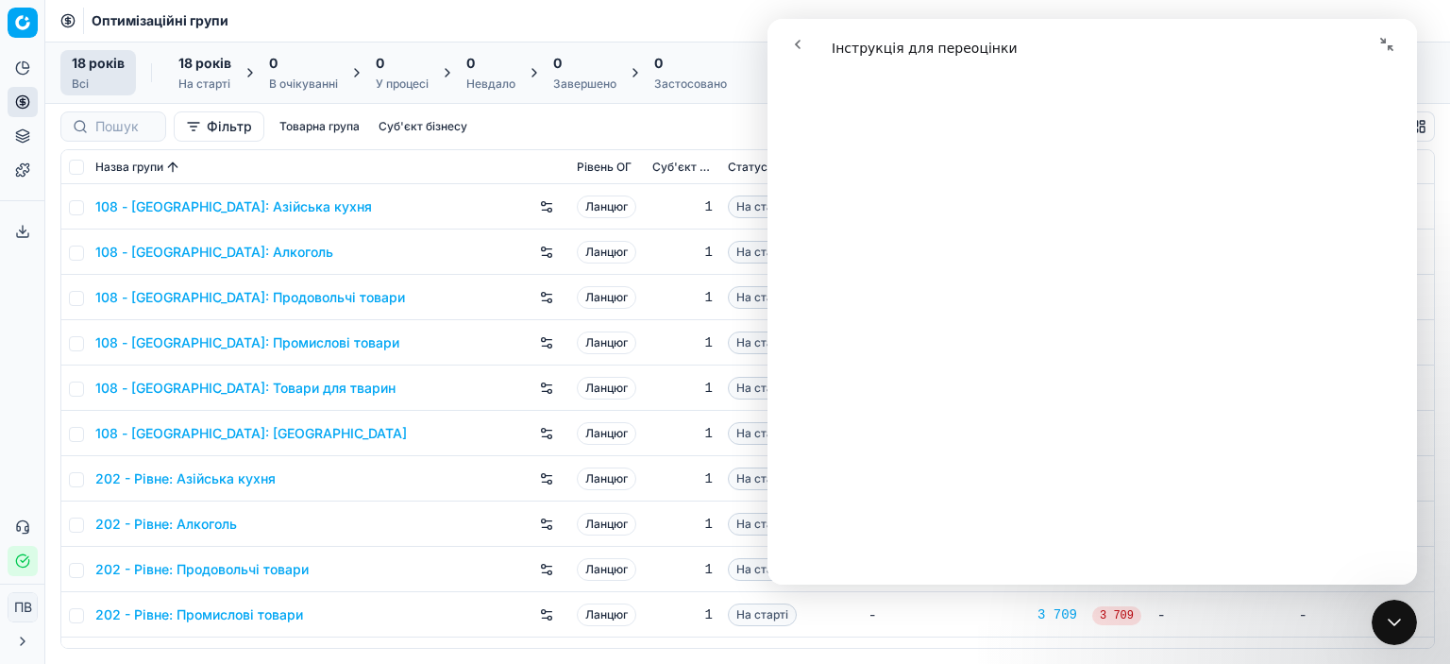
scroll to position [472, 0]
click at [195, 211] on font "108 - [GEOGRAPHIC_DATA]: Азійська кухня" at bounding box center [233, 206] width 277 height 16
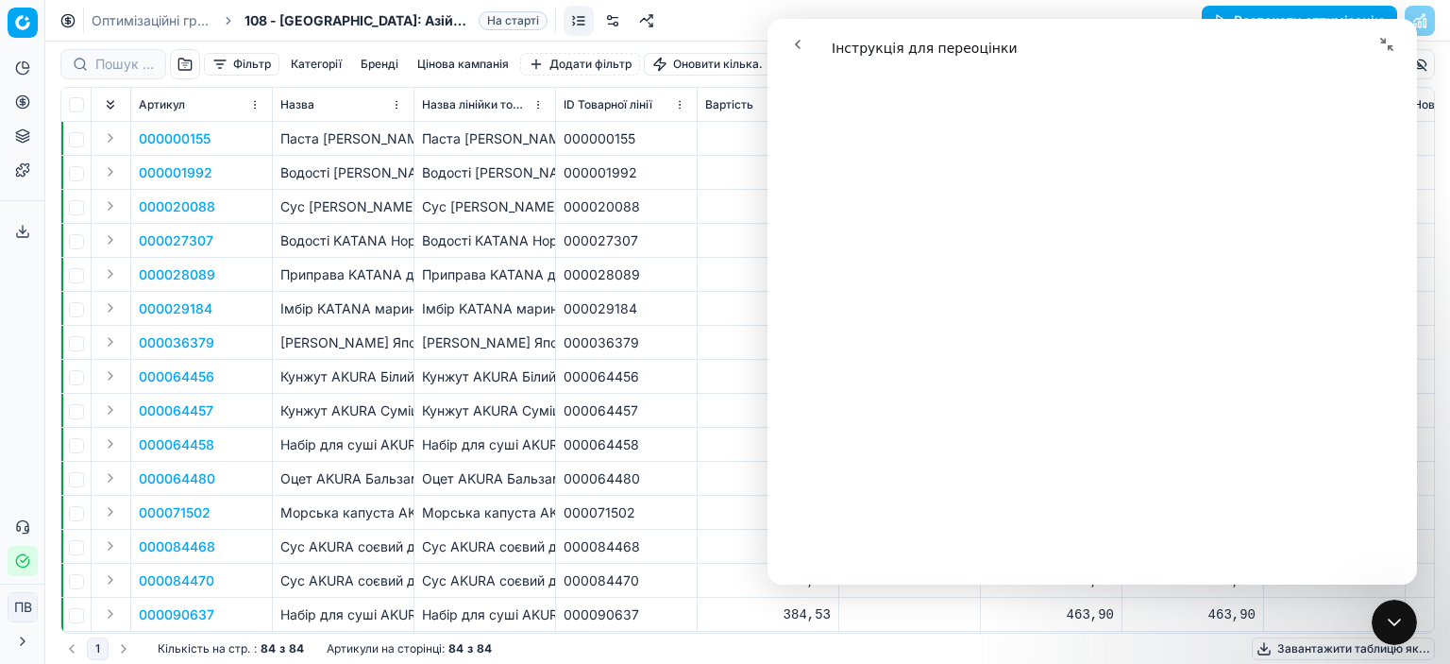
scroll to position [661, 0]
click at [468, 63] on font "Цінова кампанія" at bounding box center [463, 64] width 92 height 14
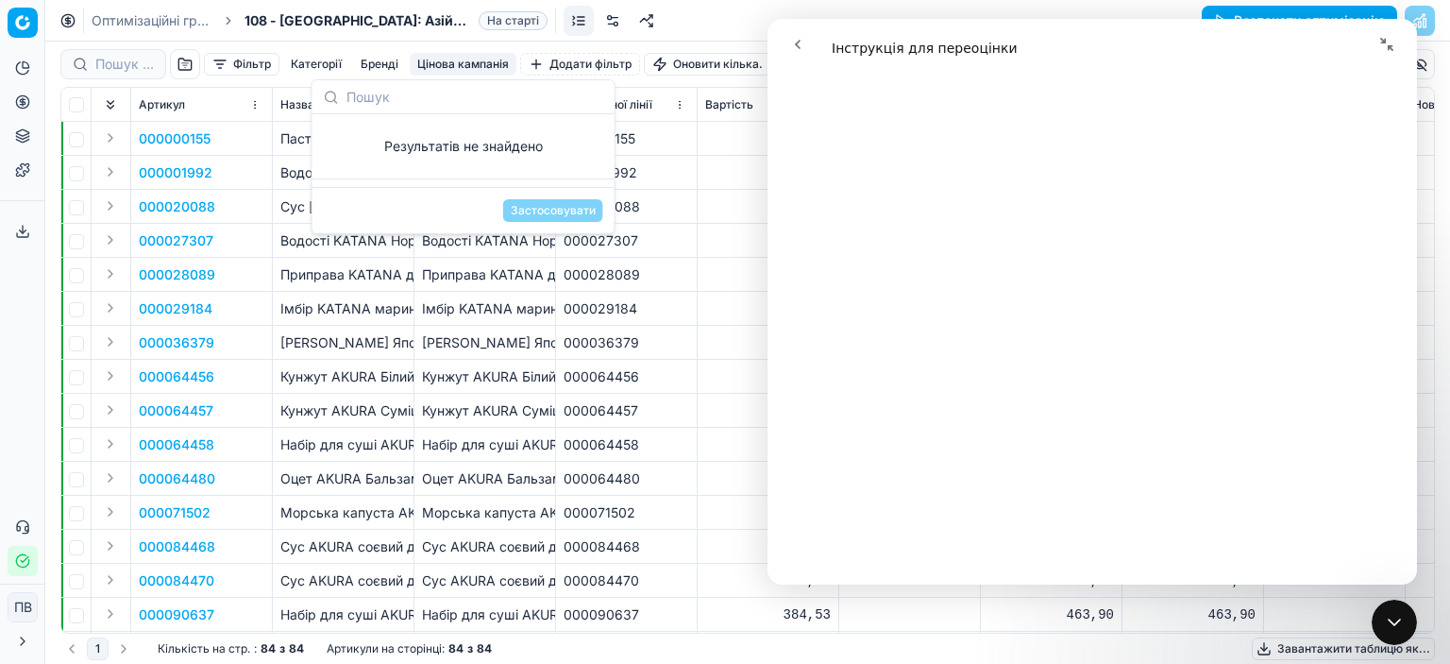
scroll to position [1322, 0]
click at [712, 192] on td "50,40" at bounding box center [769, 207] width 142 height 34
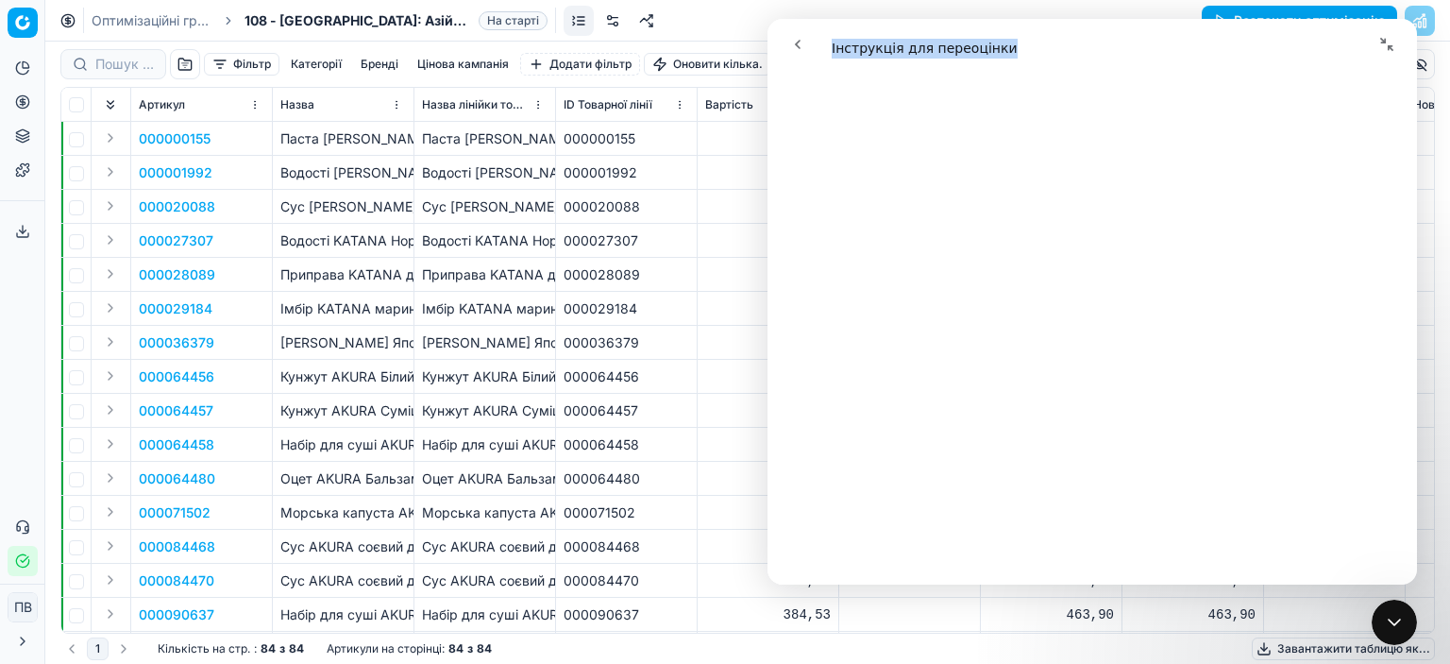
drag, startPoint x: 1285, startPoint y: 41, endPoint x: 1276, endPoint y: 64, distance: 25.1
click at [1278, 67] on nav "Месенджер Intercom" at bounding box center [1093, 44] width 650 height 51
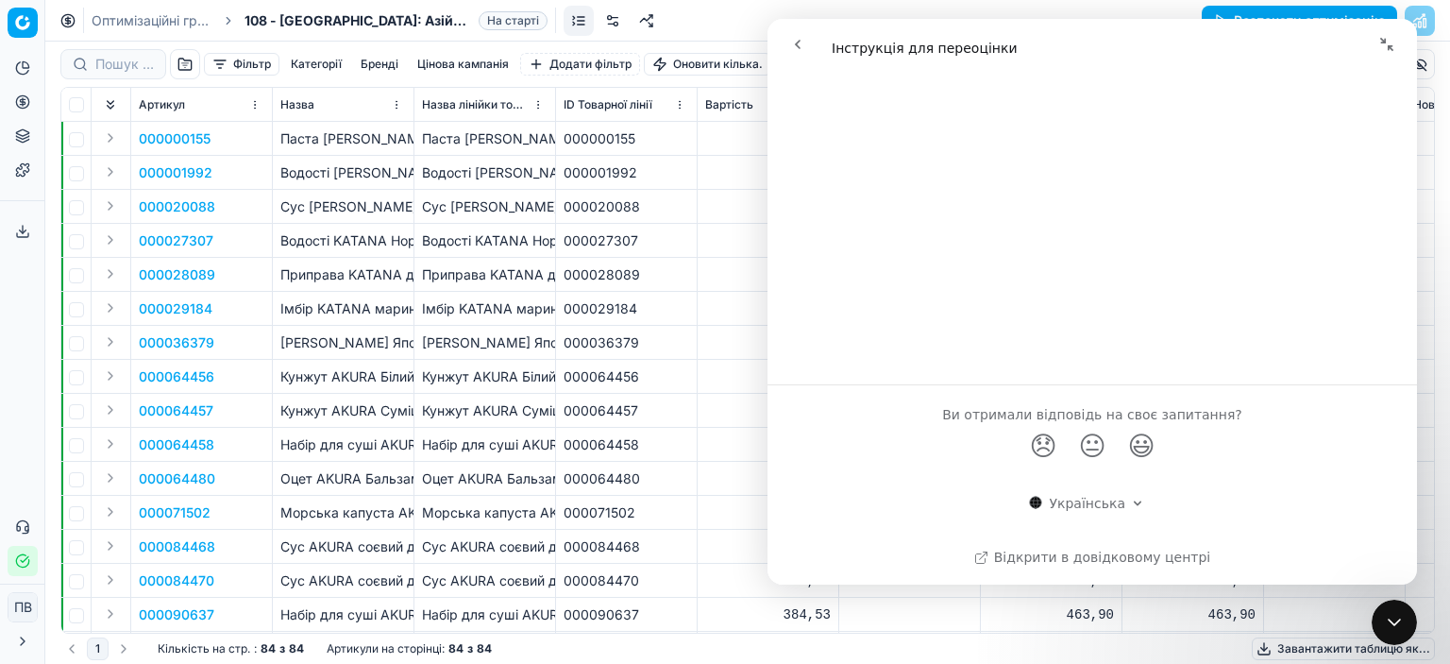
click at [800, 41] on icon "go back" at bounding box center [798, 44] width 6 height 9
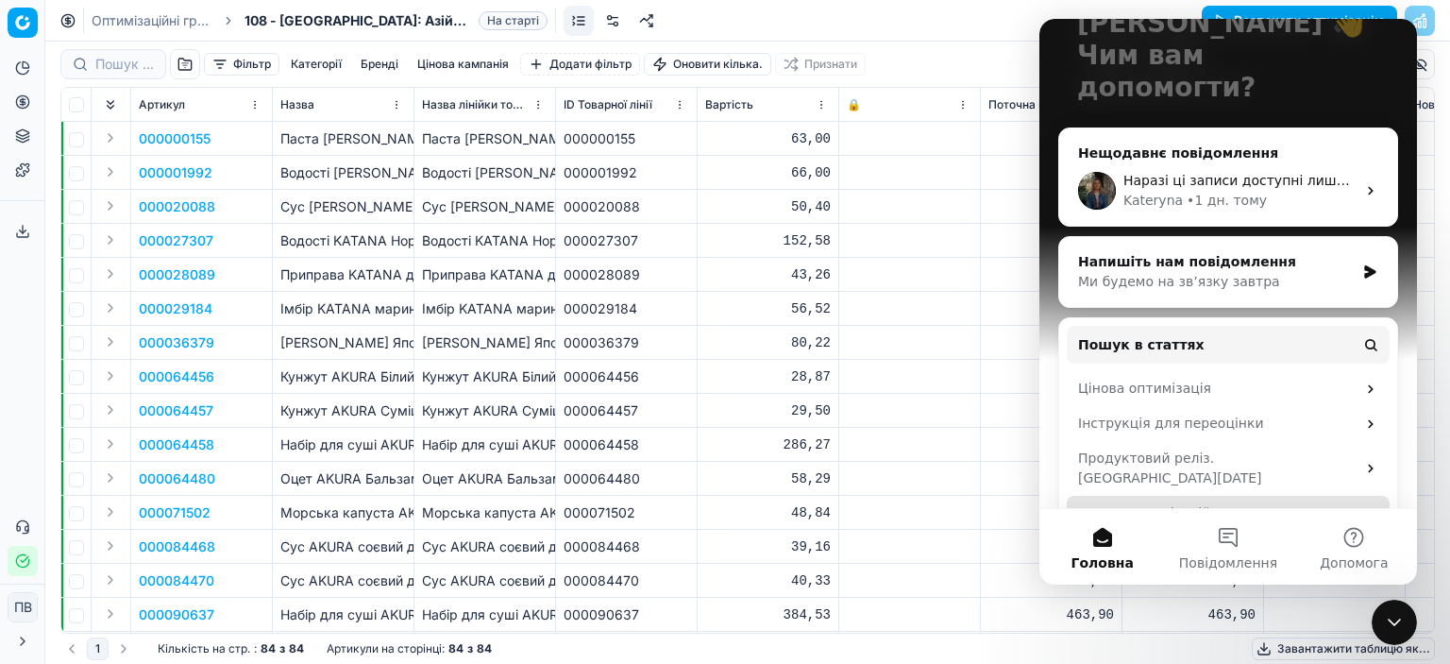
scroll to position [152, 0]
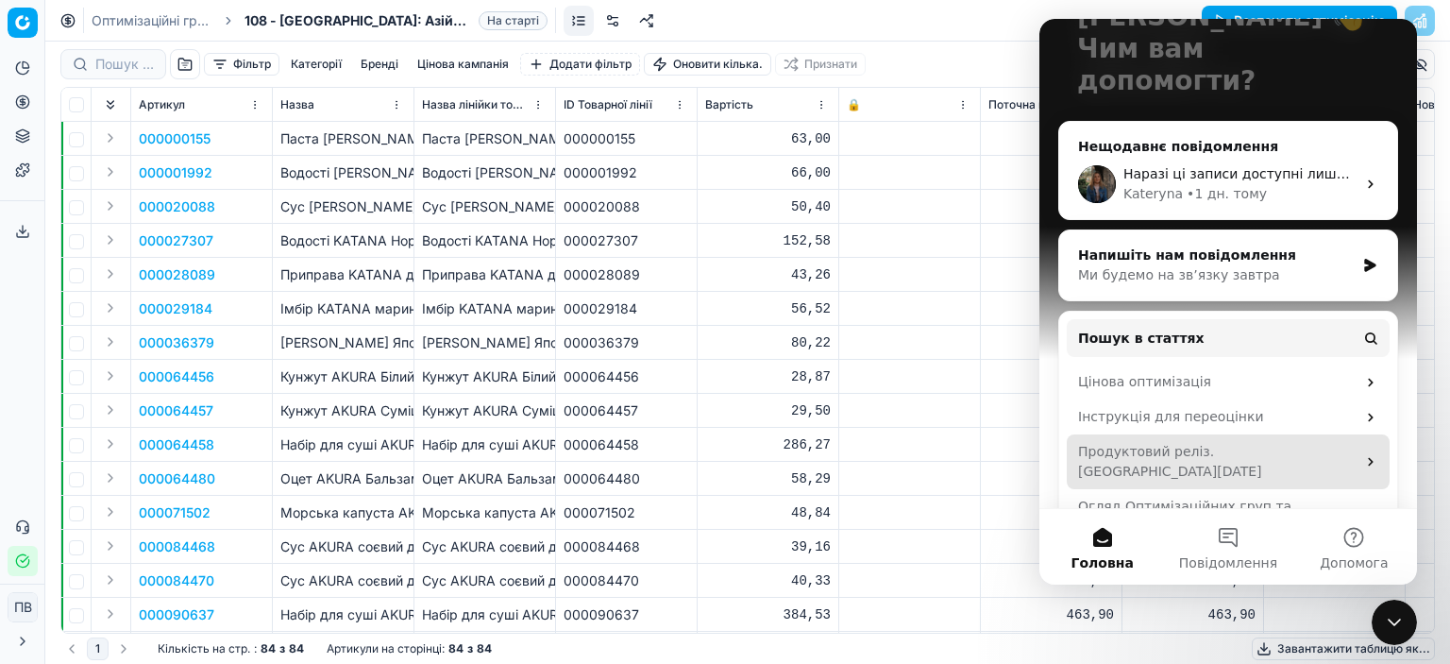
click at [1193, 442] on div "Продуктовий реліз. [GEOGRAPHIC_DATA][DATE]" at bounding box center [1217, 462] width 278 height 40
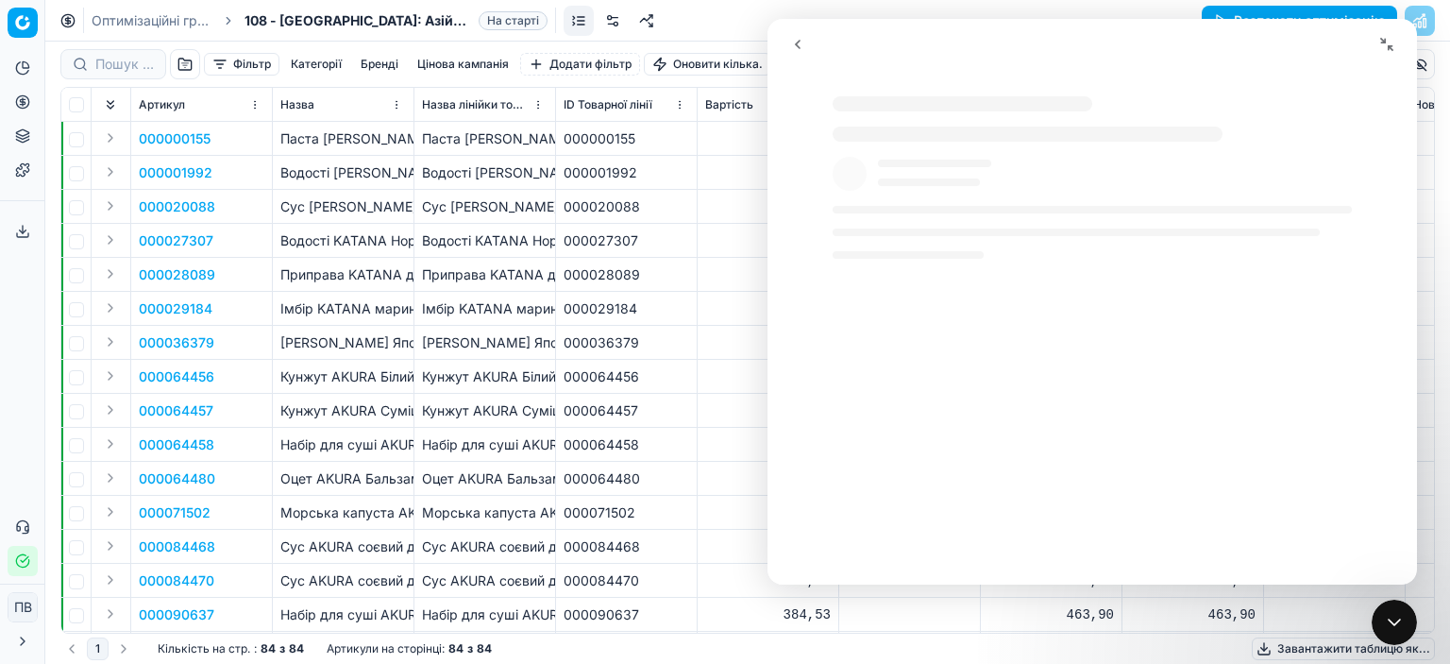
scroll to position [0, 0]
select select "uk"
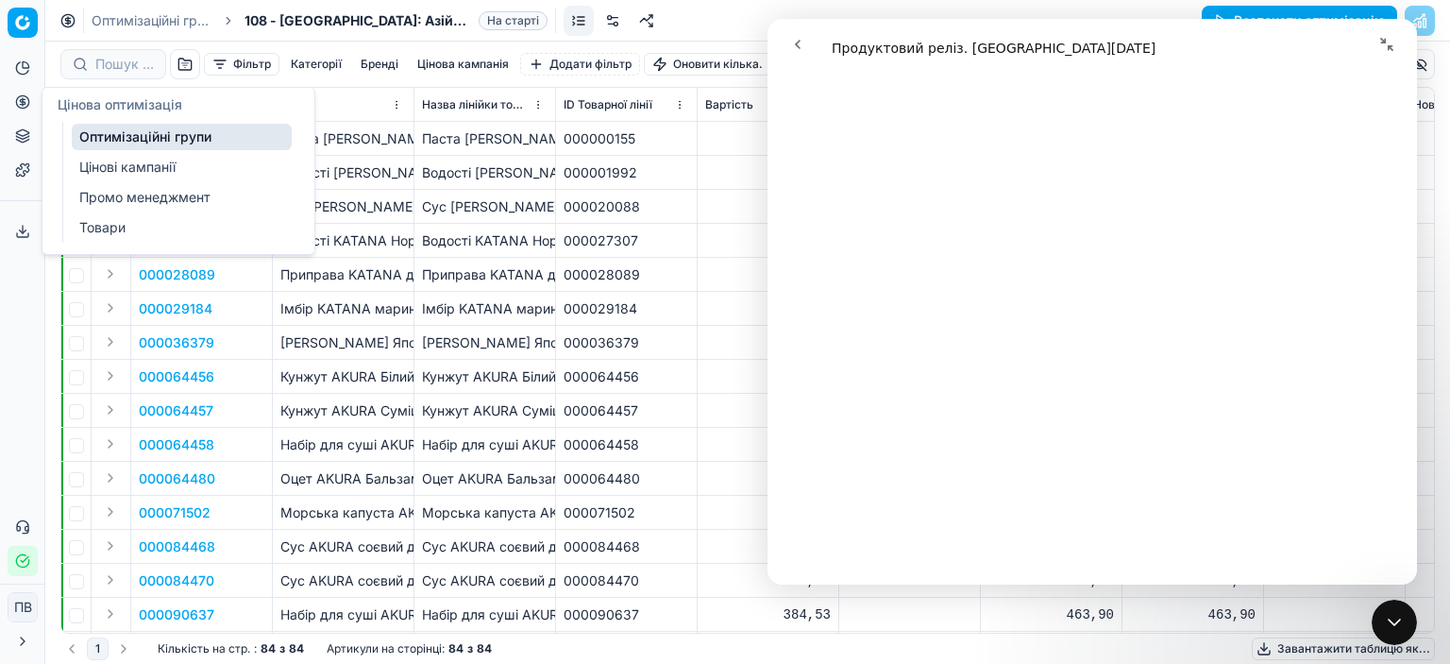
click at [120, 169] on font "Цінові кампанії" at bounding box center [127, 167] width 96 height 16
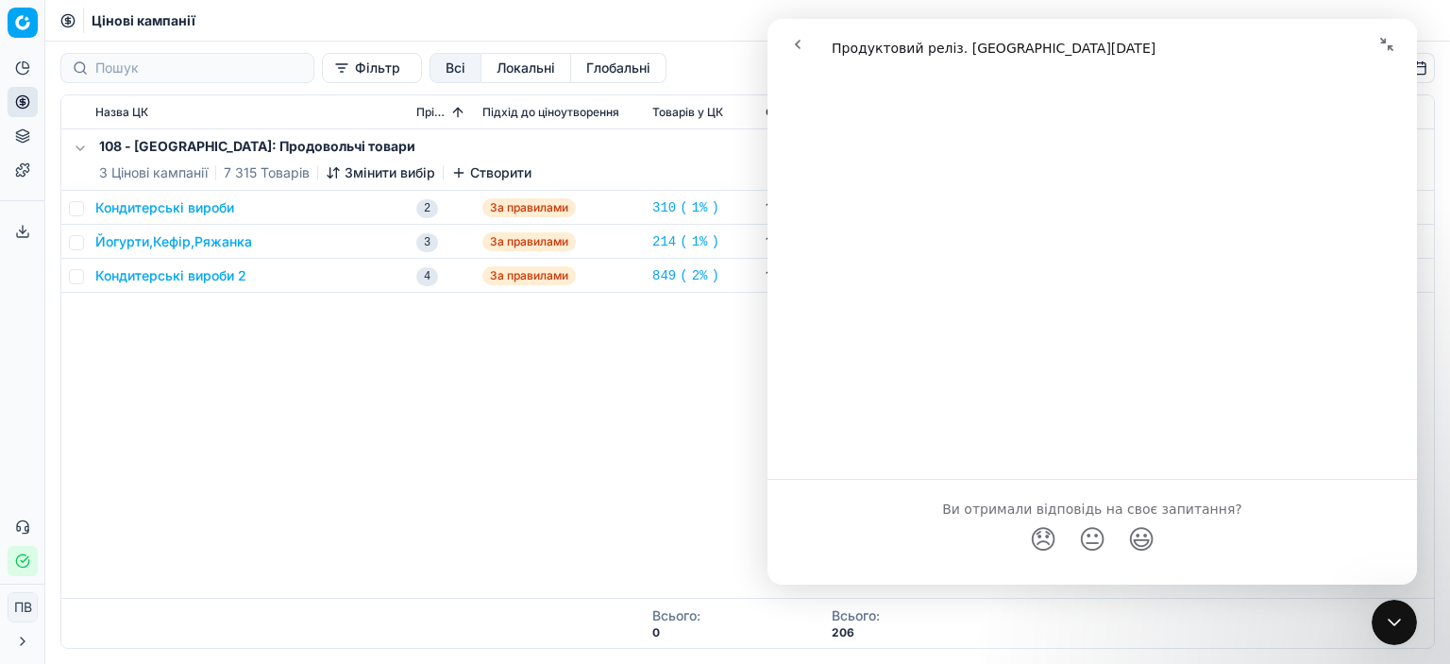
scroll to position [2420, 0]
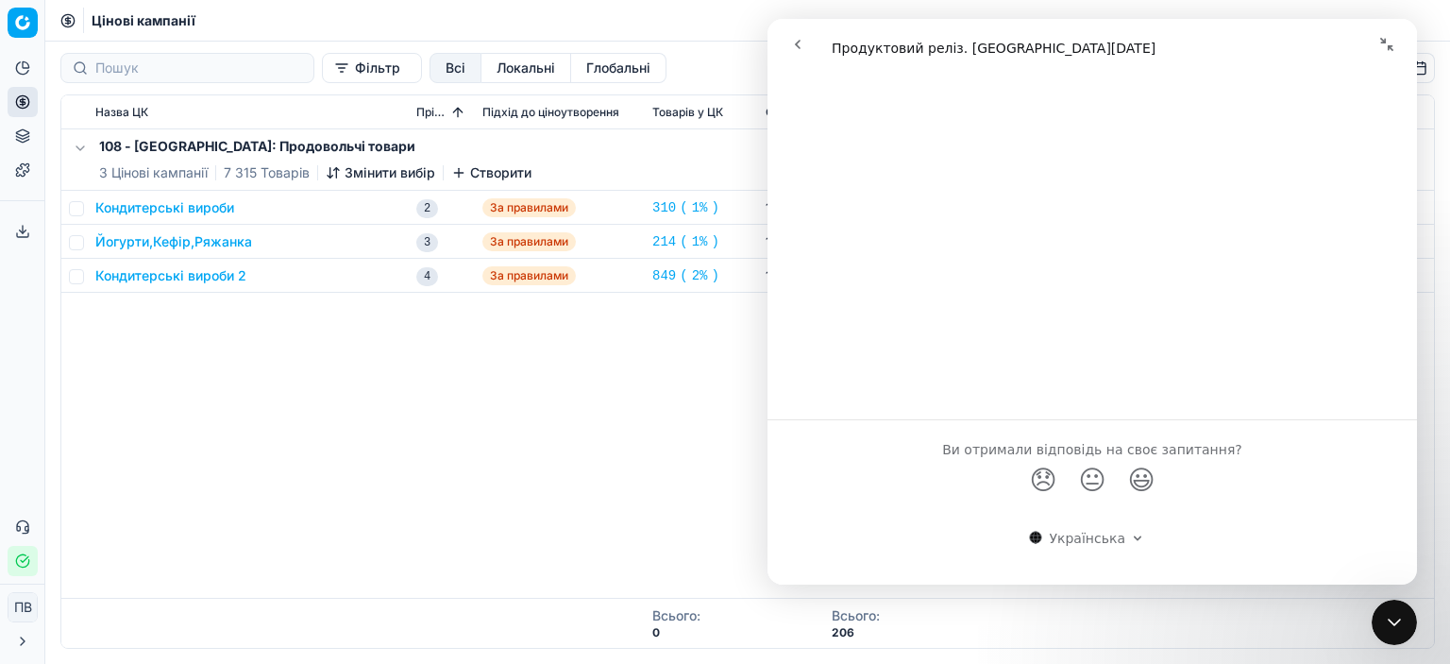
click at [113, 206] on font "Кондитерські вироби" at bounding box center [164, 207] width 139 height 16
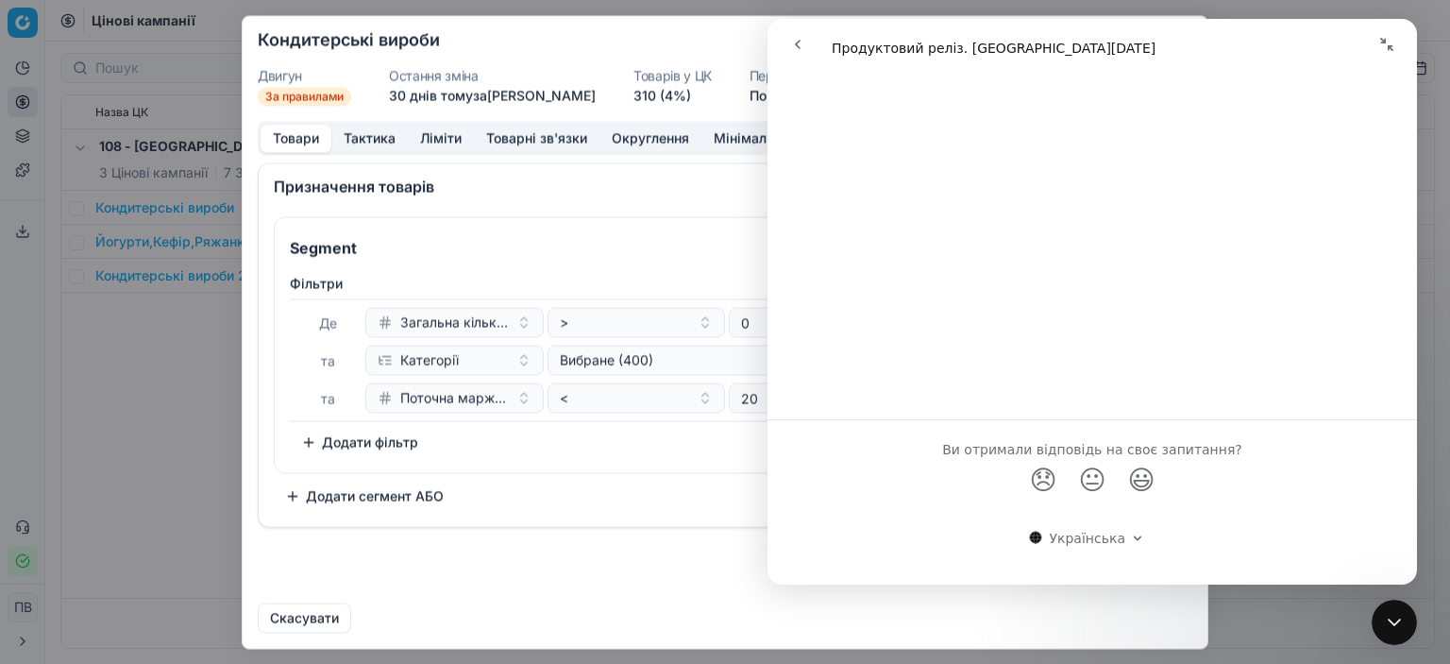
click at [797, 41] on icon "go back" at bounding box center [797, 44] width 15 height 15
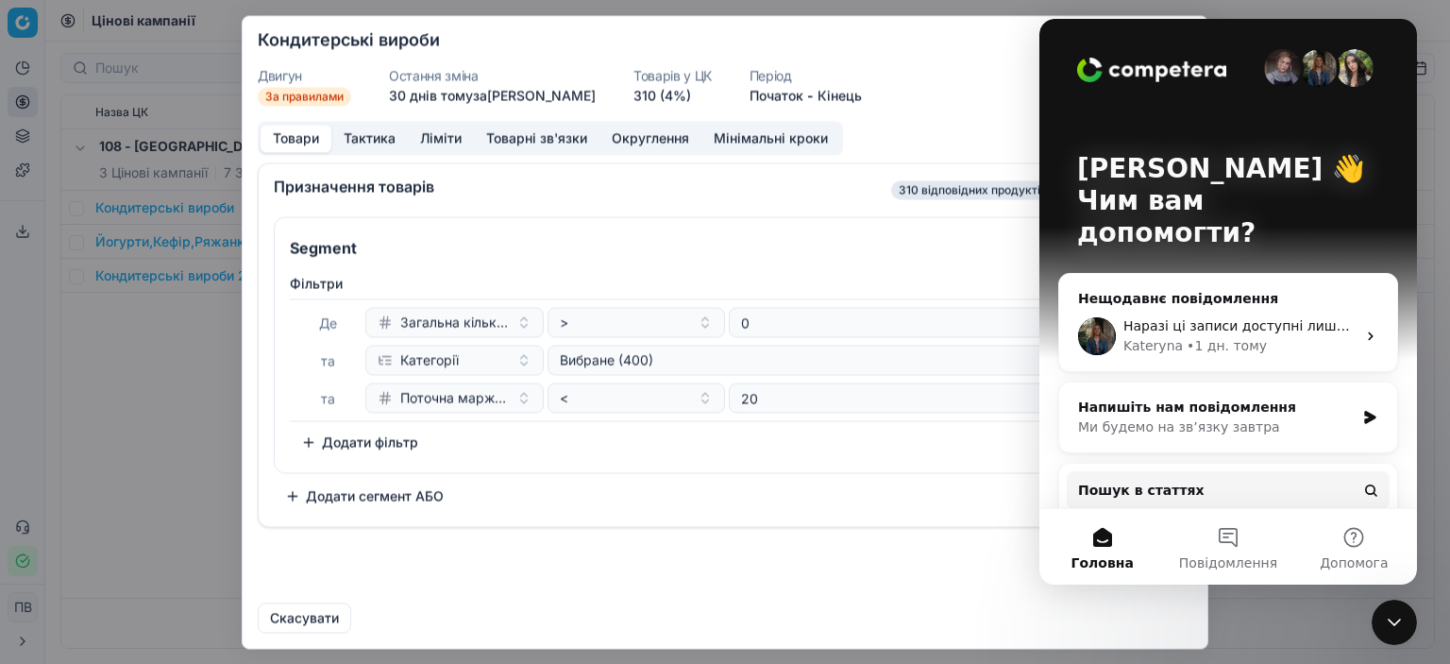
click at [1397, 624] on icon "Закрити програму для спілкування Intercom" at bounding box center [1394, 622] width 23 height 23
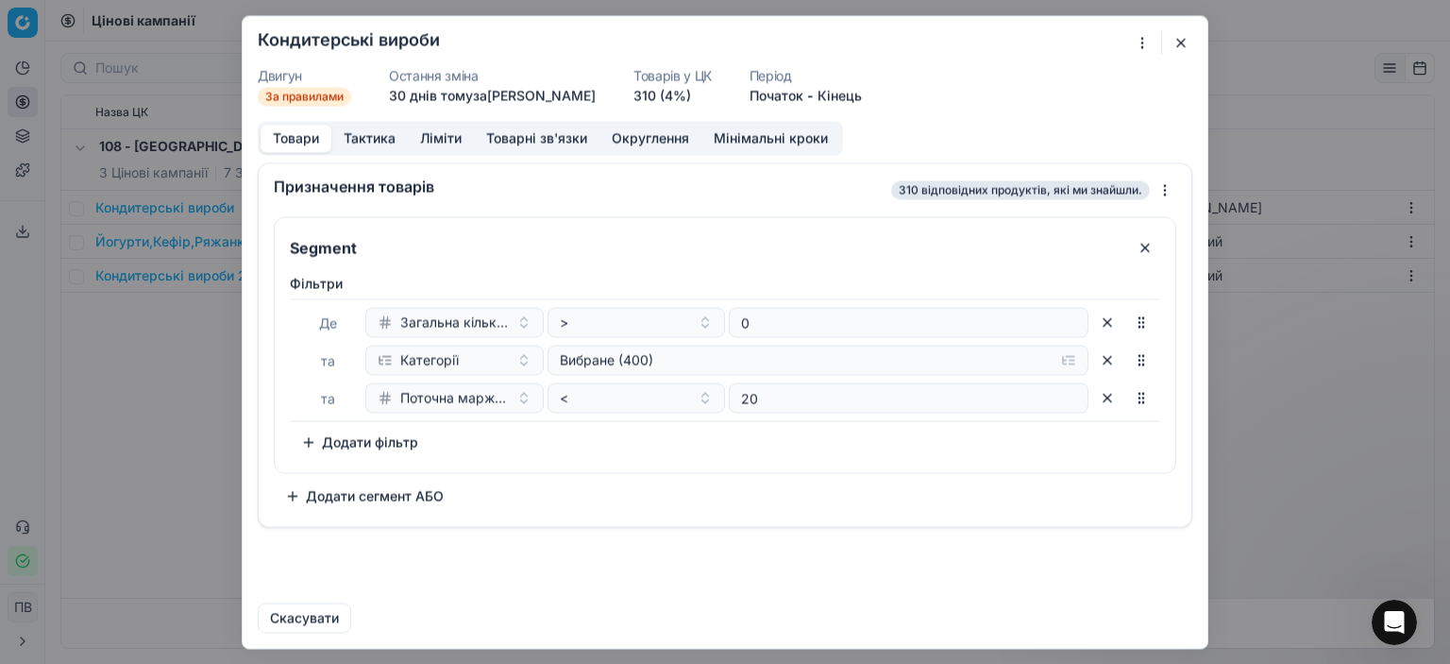
scroll to position [0, 0]
click at [366, 139] on font "Тактика" at bounding box center [370, 137] width 52 height 16
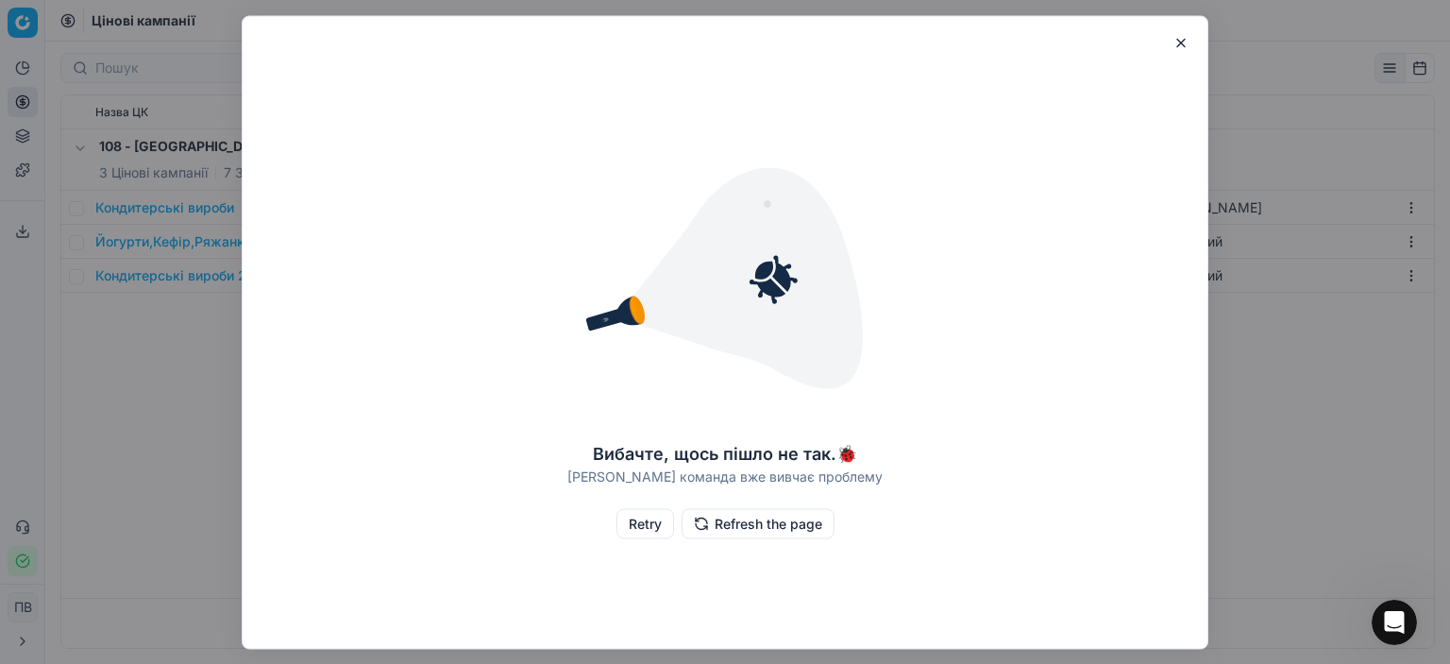
click at [1179, 38] on button "button" at bounding box center [1181, 42] width 23 height 23
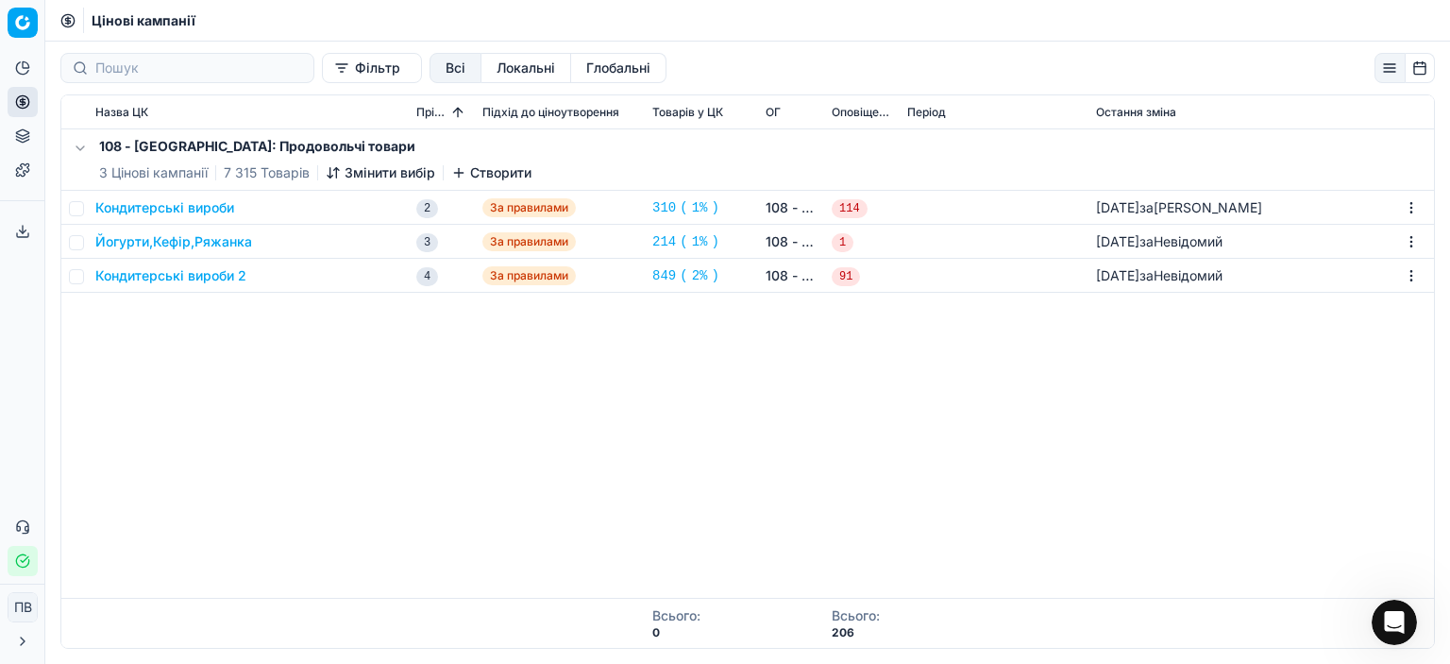
click at [265, 174] on font "Товарів" at bounding box center [285, 172] width 49 height 16
click at [1397, 625] on icon "Відкрити програму для спілкування Intercom" at bounding box center [1394, 622] width 31 height 31
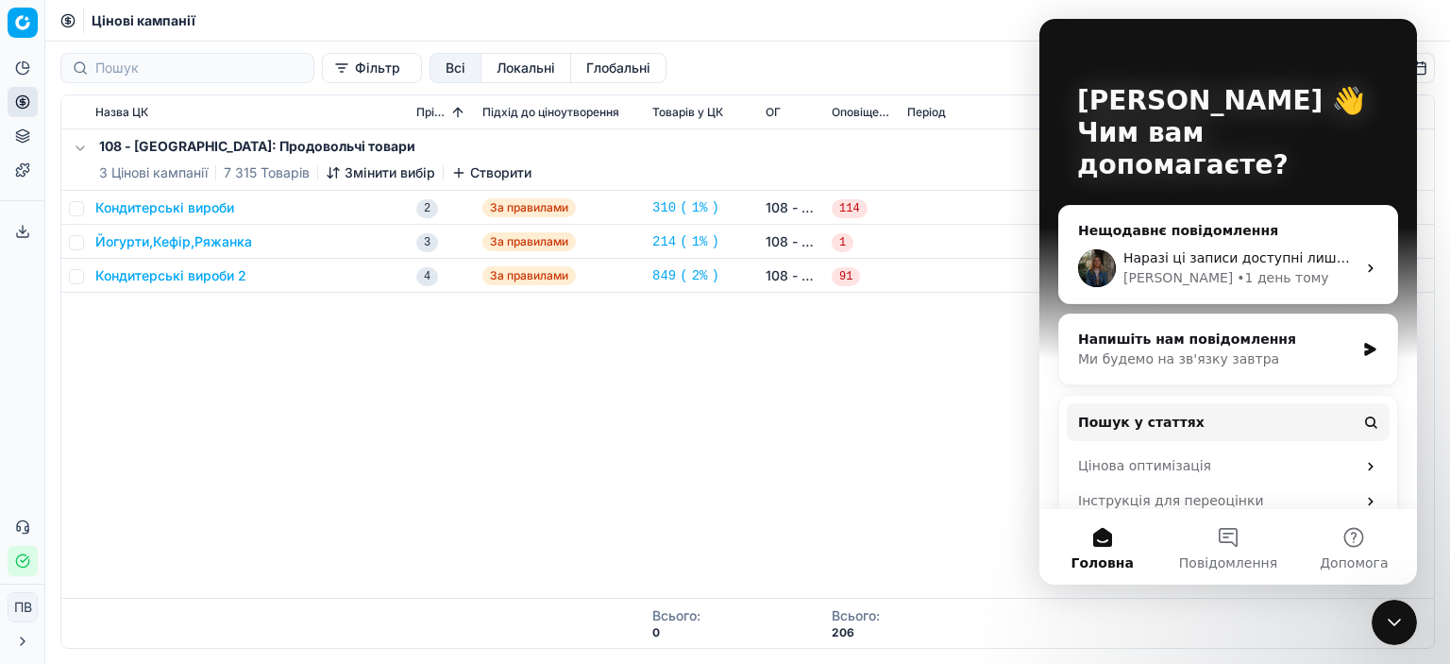
scroll to position [132, 0]
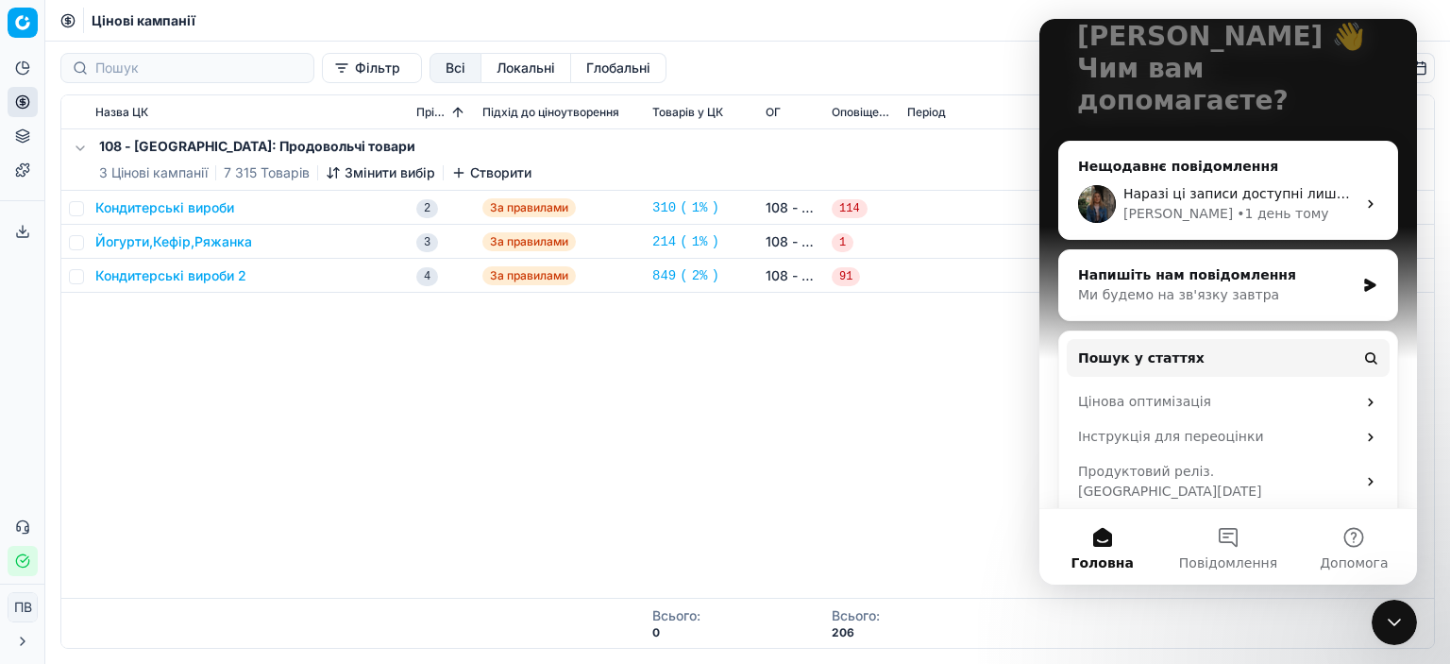
click at [1192, 518] on font "Огляд оптимізаційних груп та налаштувань" at bounding box center [1183, 535] width 211 height 35
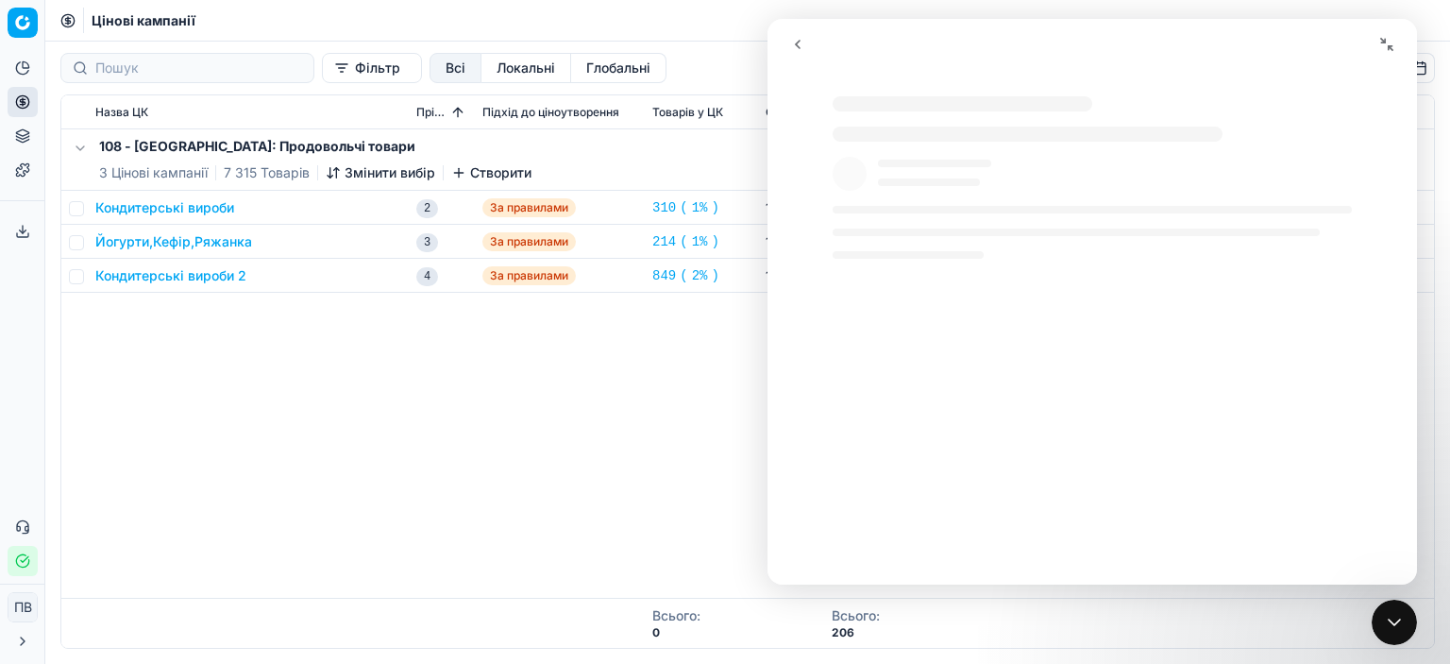
select select "uk"
click at [21, 19] on html "Цінова платформа Аналітика Цінова оптимізація Асортимент продукції Шаблони Експ…" at bounding box center [725, 332] width 1450 height 664
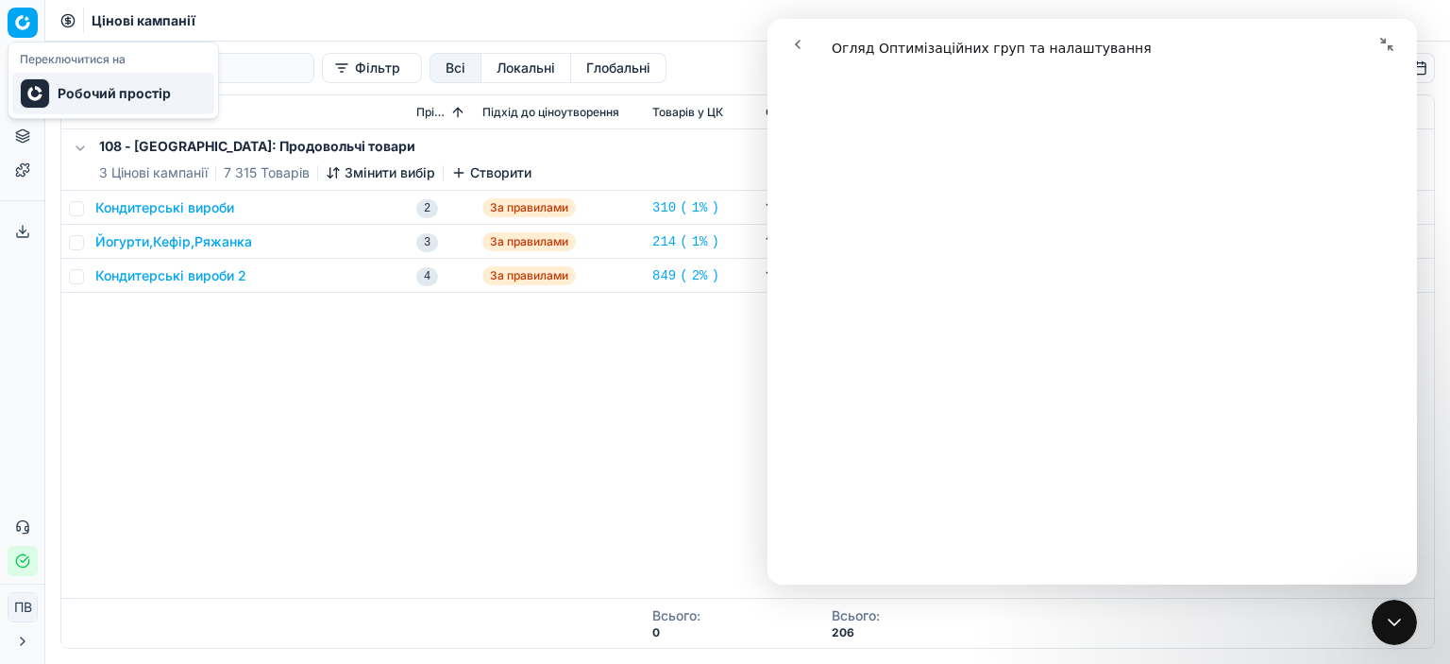
click at [119, 93] on font "Робочий простір" at bounding box center [114, 93] width 113 height 16
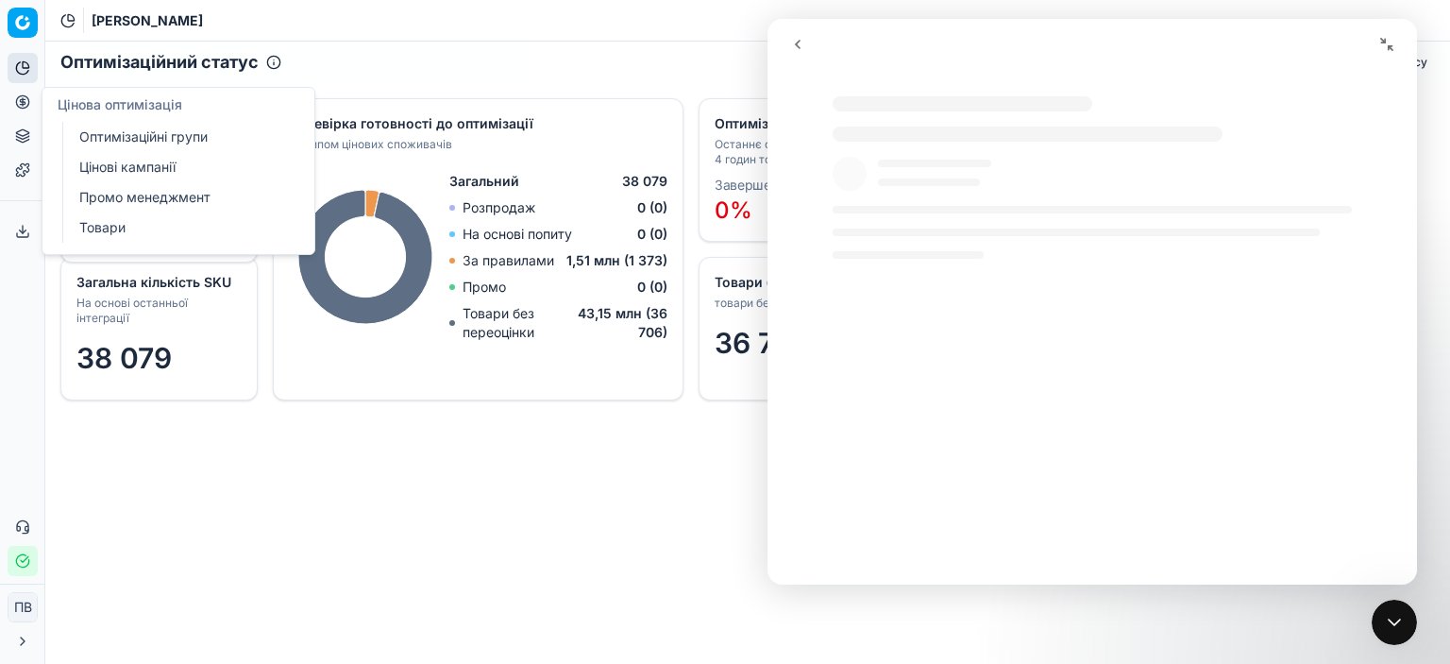
select select "uk"
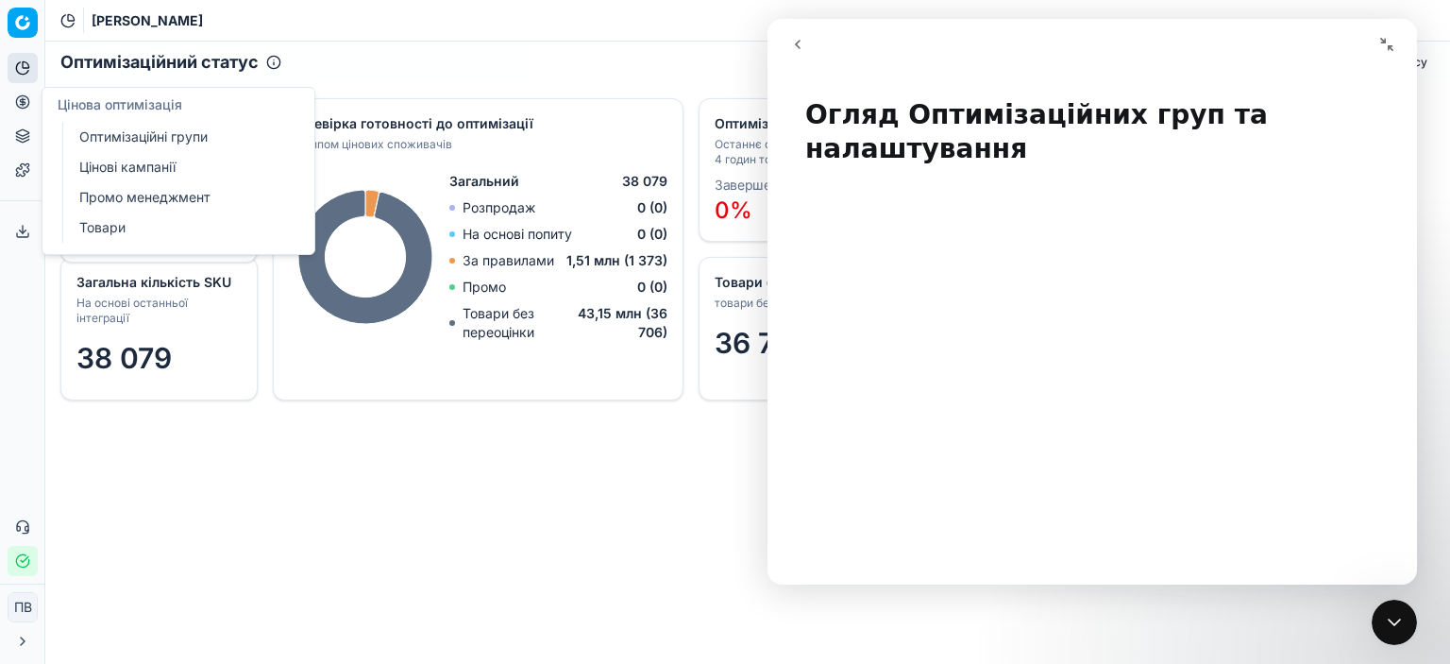
click at [121, 134] on font "Оптимізаційні групи" at bounding box center [143, 136] width 128 height 16
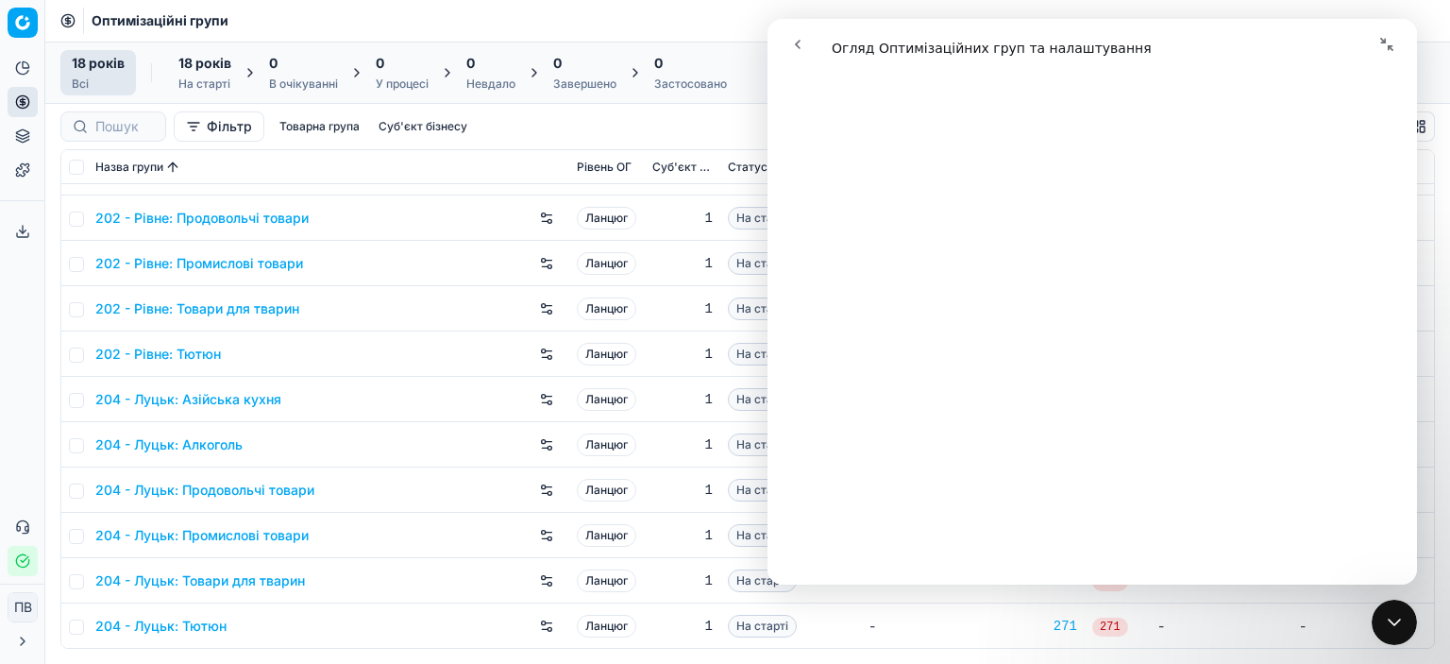
scroll to position [6133, 0]
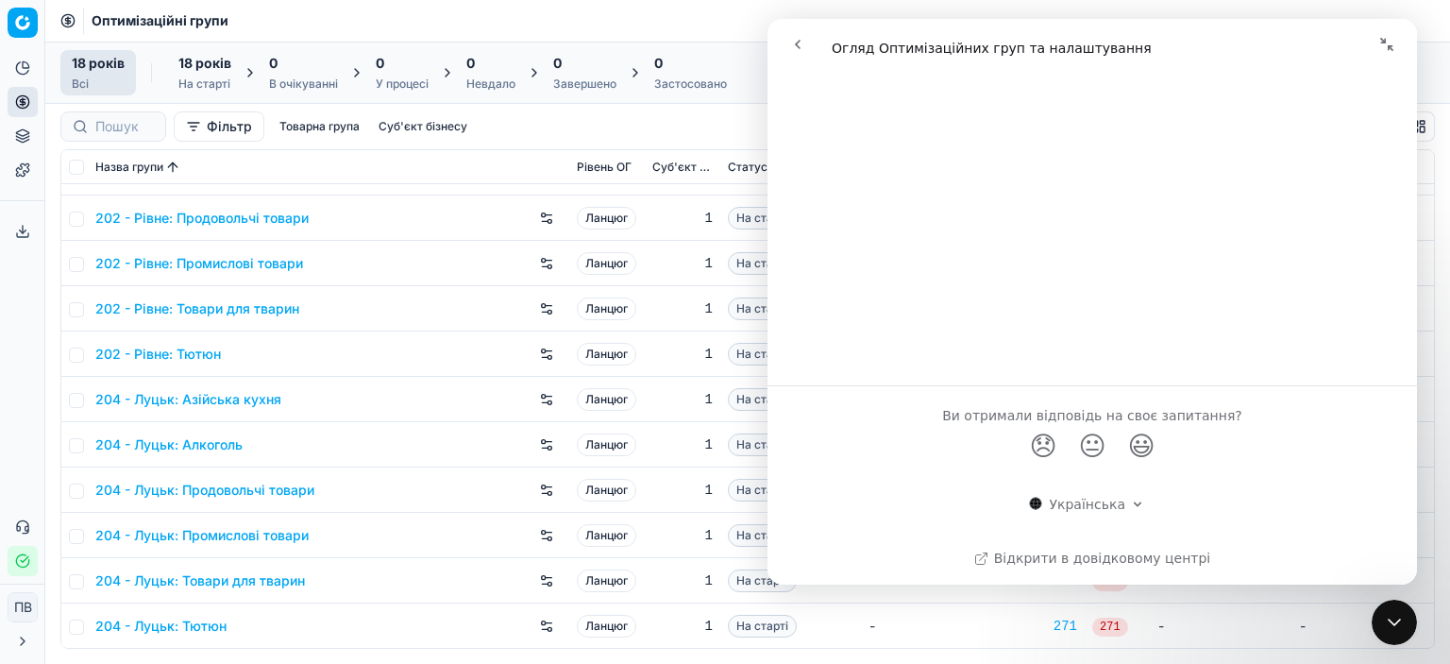
click at [795, 46] on icon "go back" at bounding box center [797, 44] width 15 height 15
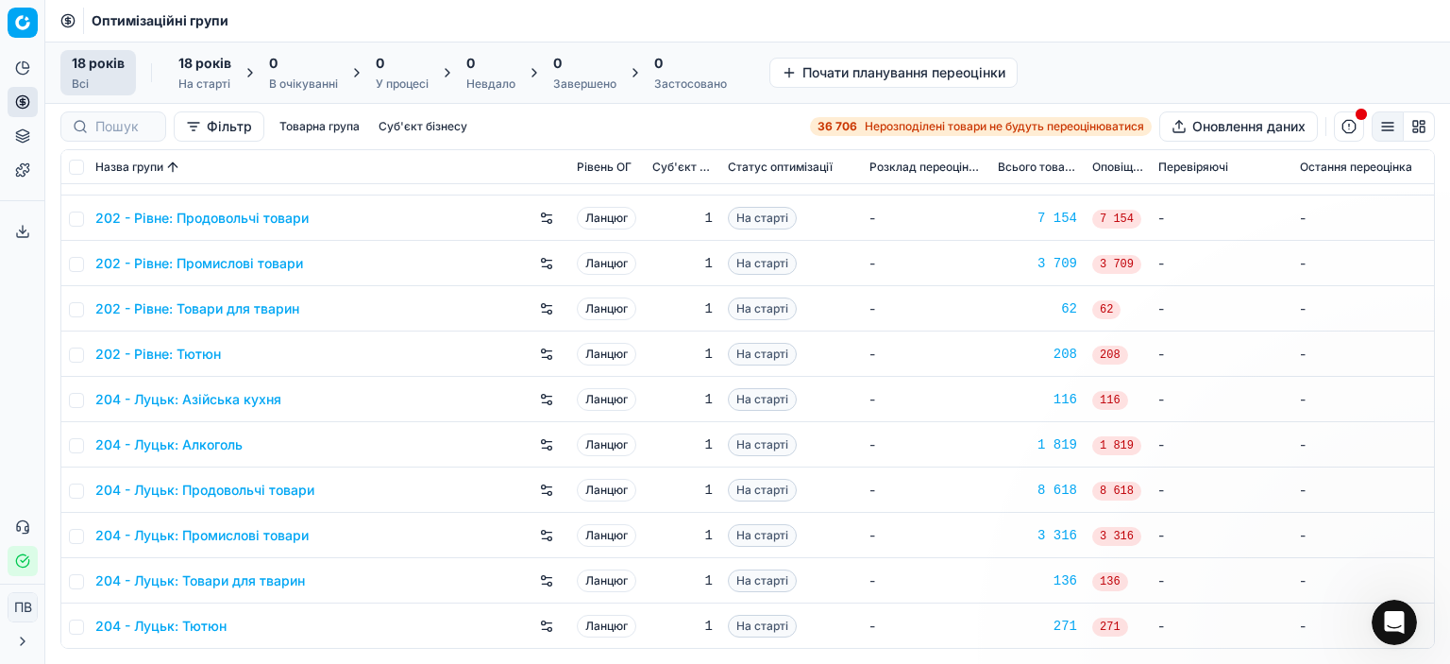
scroll to position [0, 0]
click at [1384, 622] on icon "Відкрити програму для спілкування Intercom" at bounding box center [1394, 622] width 31 height 31
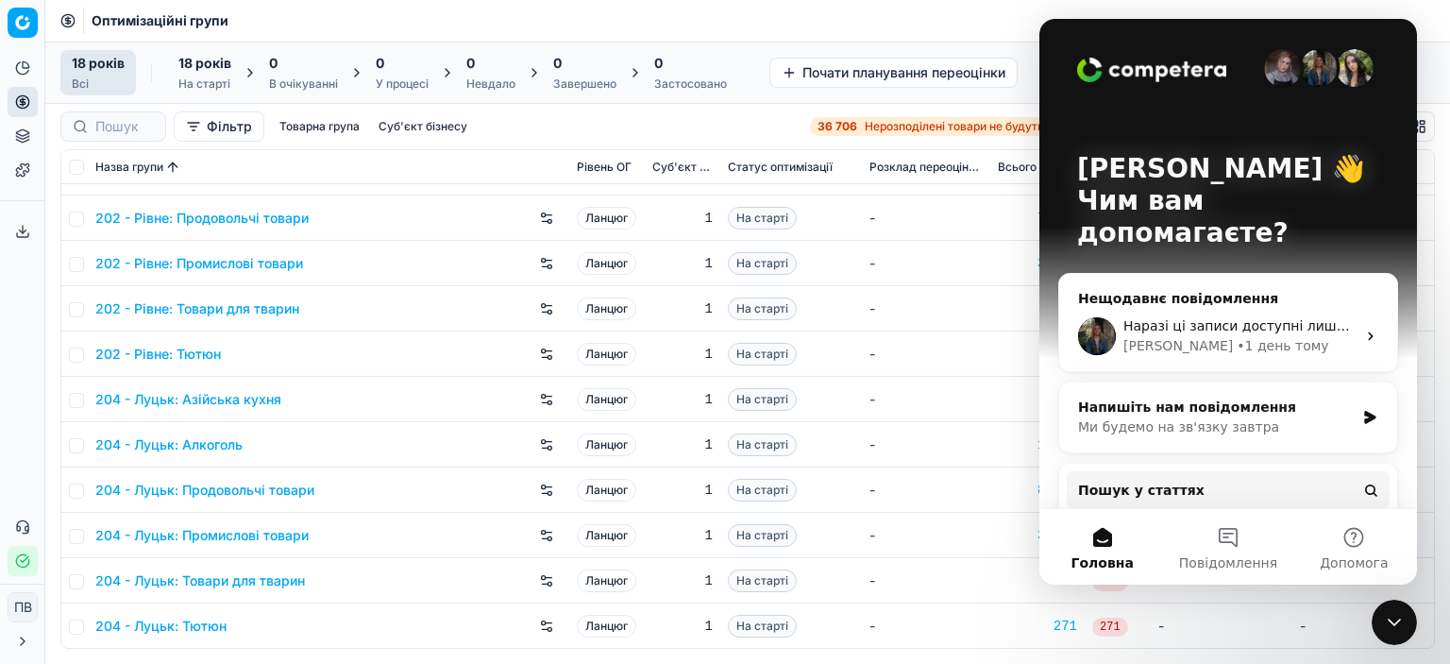
scroll to position [132, 0]
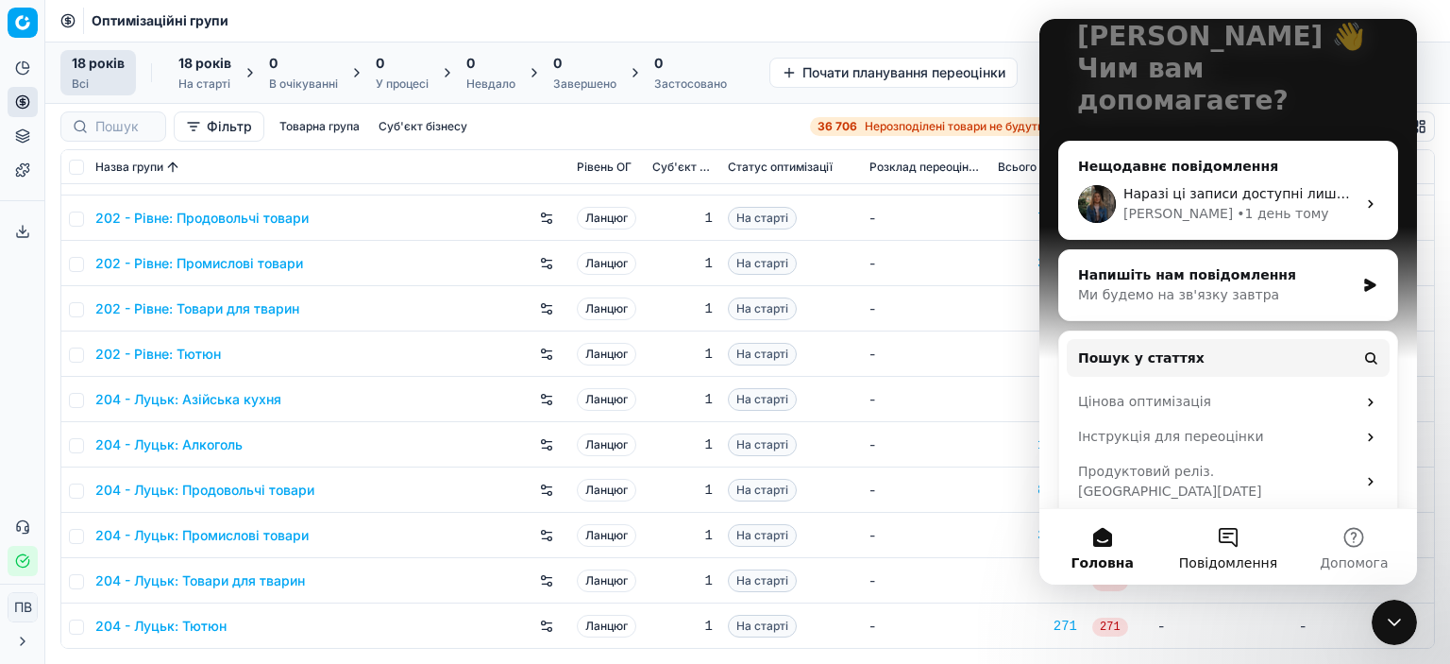
click at [1227, 555] on font "Повідомлення" at bounding box center [1228, 562] width 98 height 15
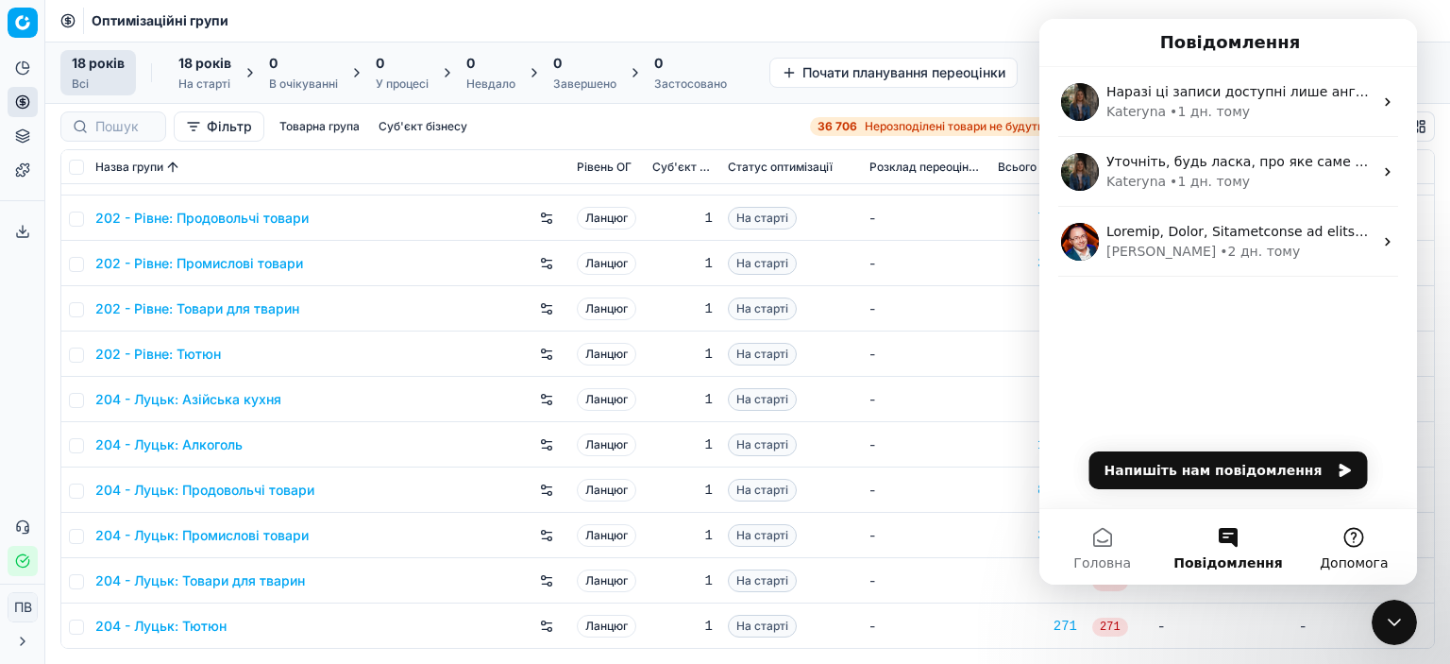
click at [1353, 544] on button "Допомога" at bounding box center [1354, 547] width 126 height 76
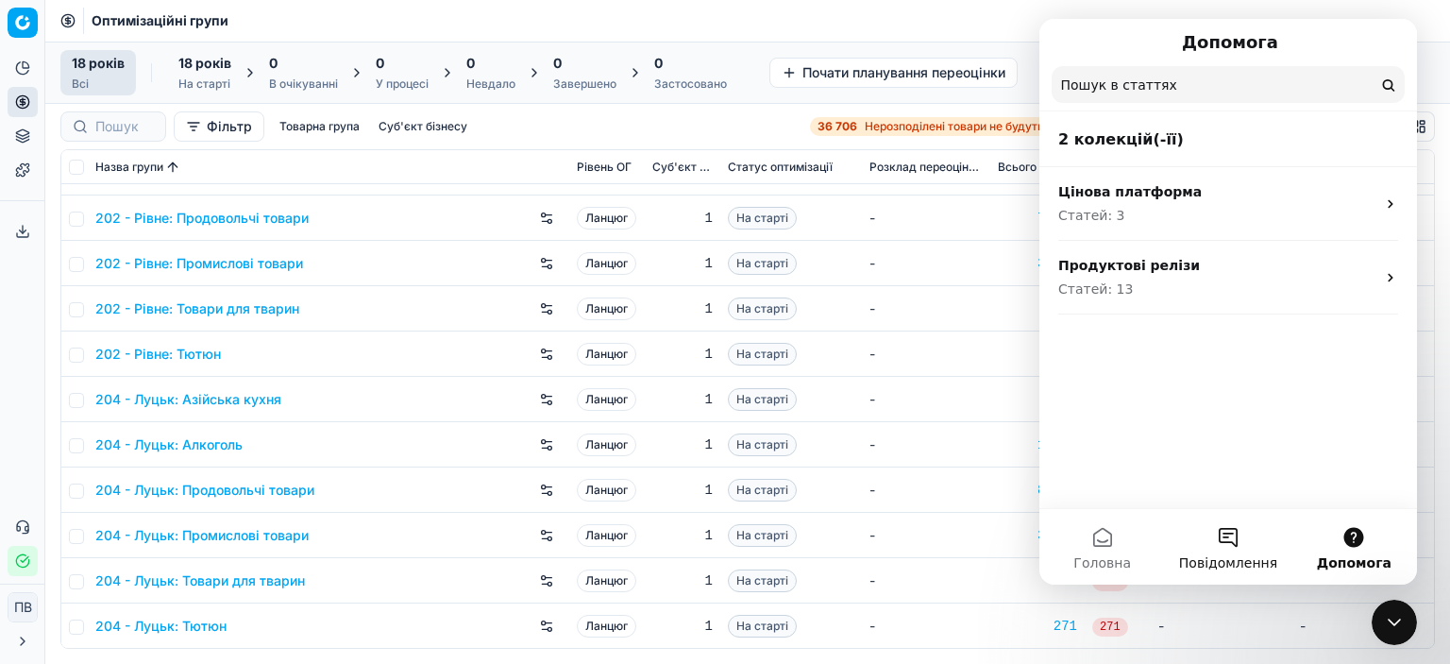
click at [1212, 544] on button "Повідомлення" at bounding box center [1228, 547] width 126 height 76
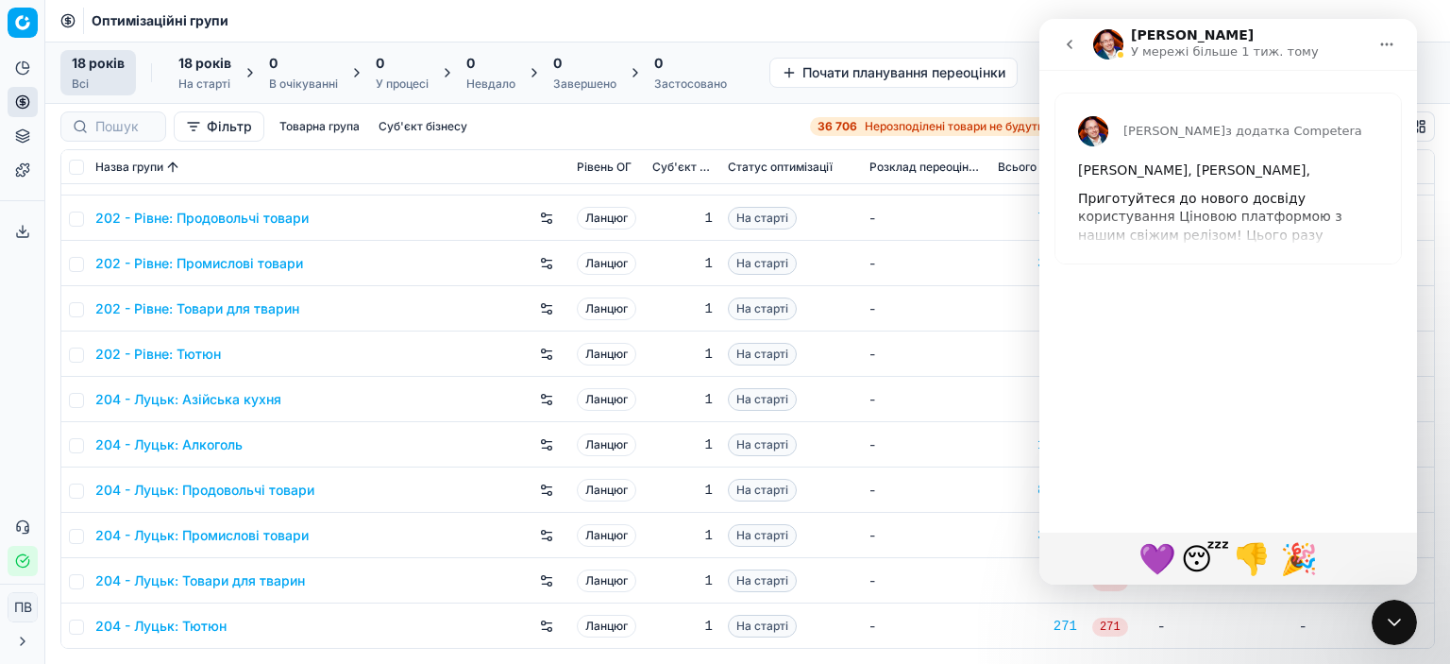
click at [1220, 227] on div "Dmitriy з додатка Competera Вітаємо, Петро, Приготуйтеся до нового досвіду кори…" at bounding box center [1228, 178] width 346 height 170
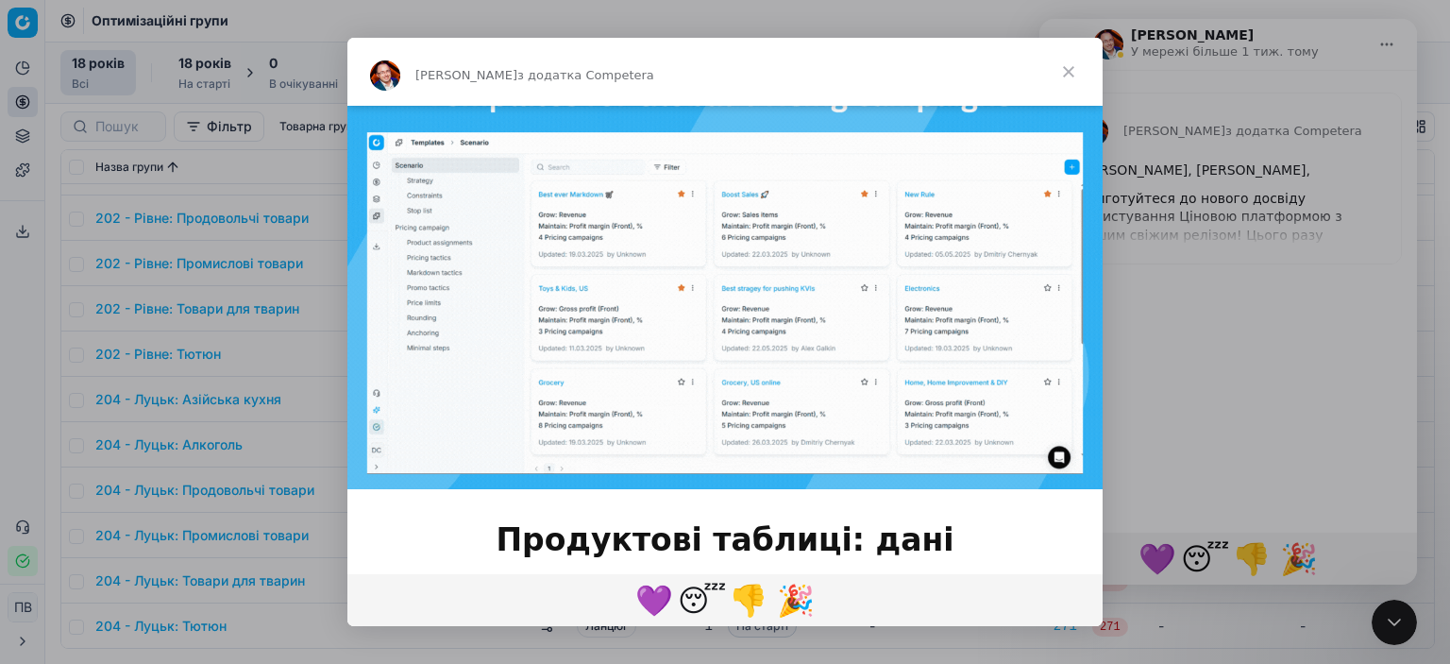
scroll to position [566, 0]
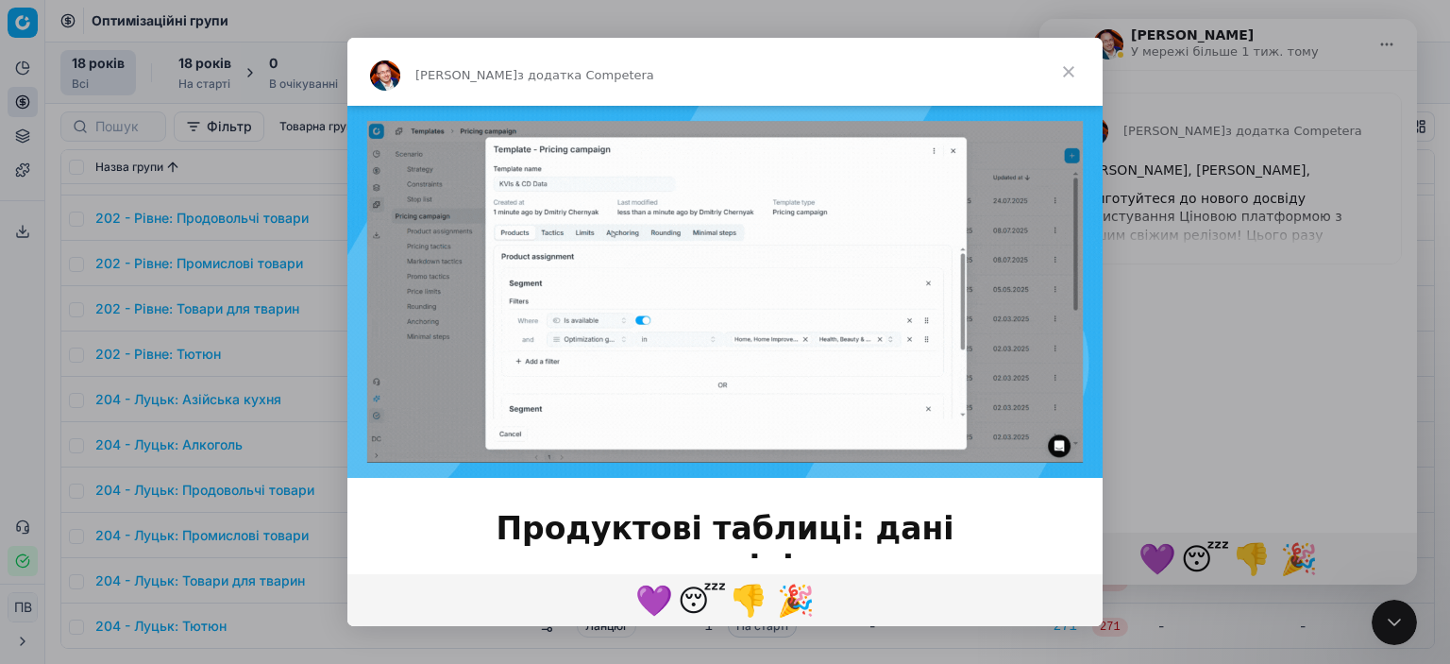
click at [1062, 67] on span "Закрити" at bounding box center [1069, 72] width 68 height 68
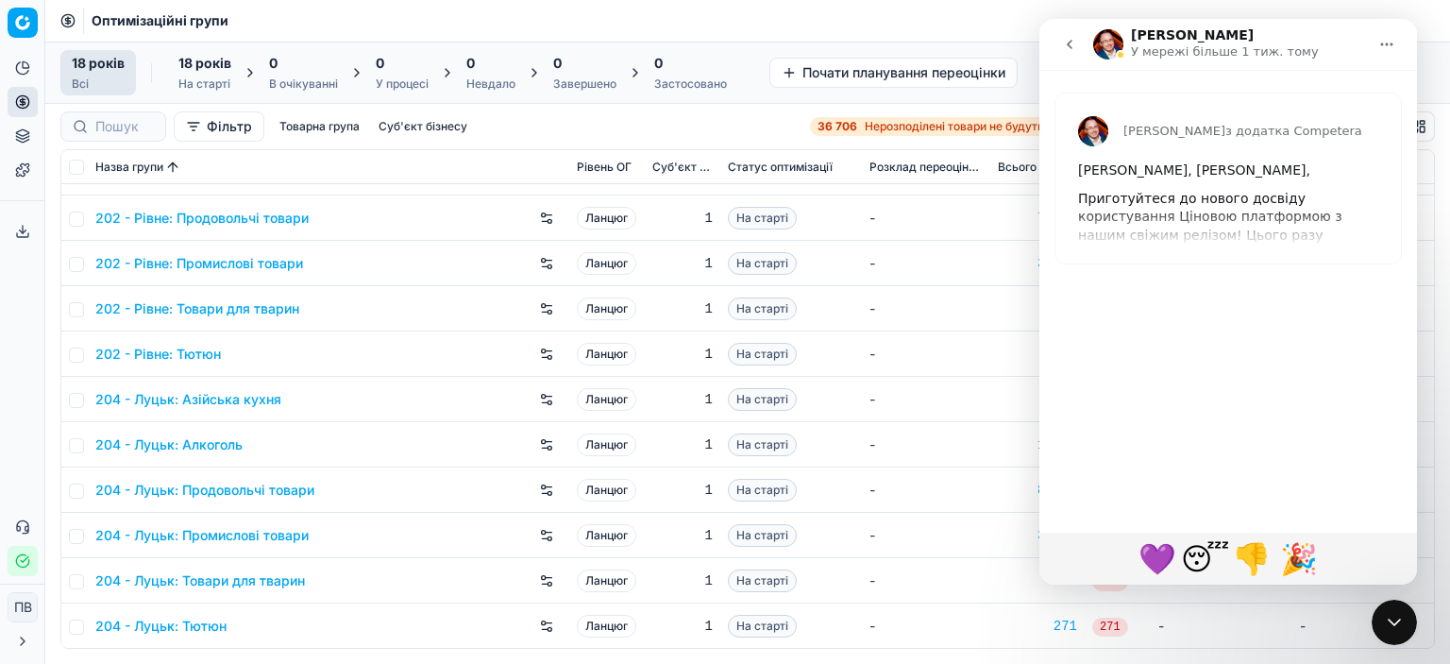
click at [1069, 41] on icon "go back" at bounding box center [1069, 44] width 15 height 15
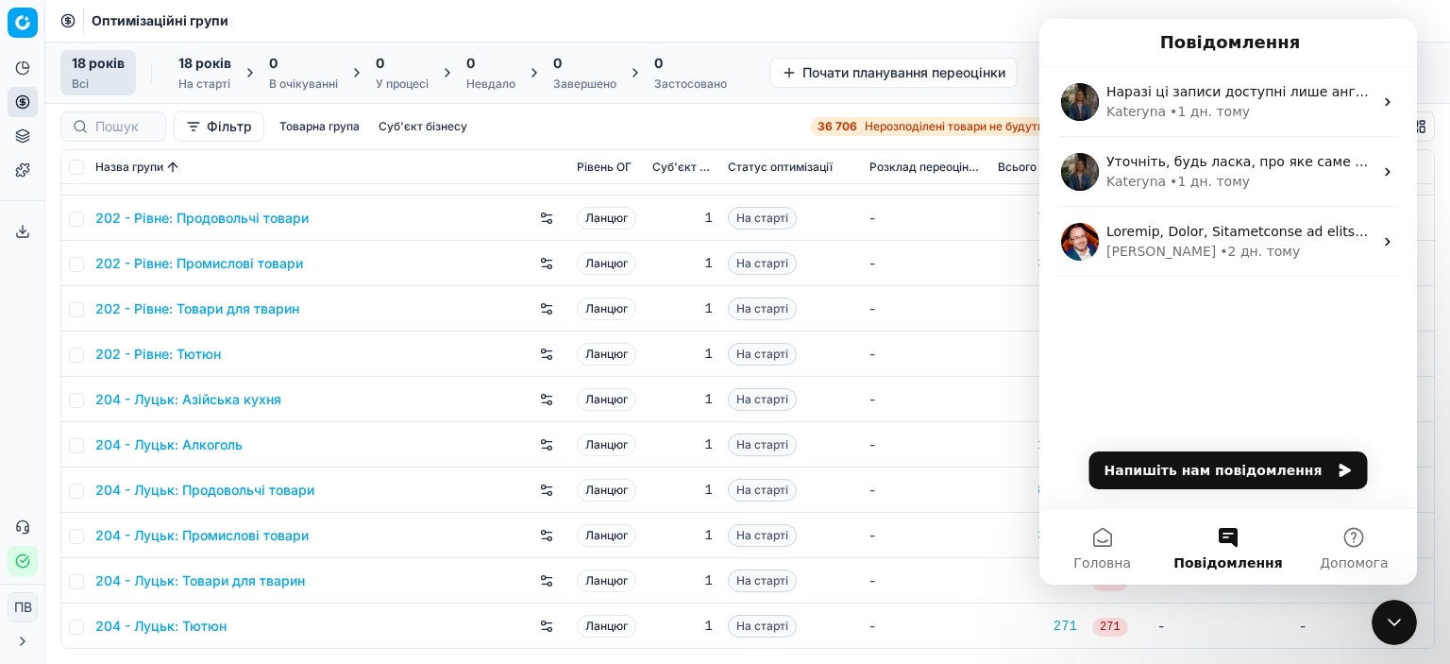
click at [1398, 629] on icon "Закрити програму для спілкування Intercom" at bounding box center [1394, 622] width 23 height 23
